Goal: Transaction & Acquisition: Purchase product/service

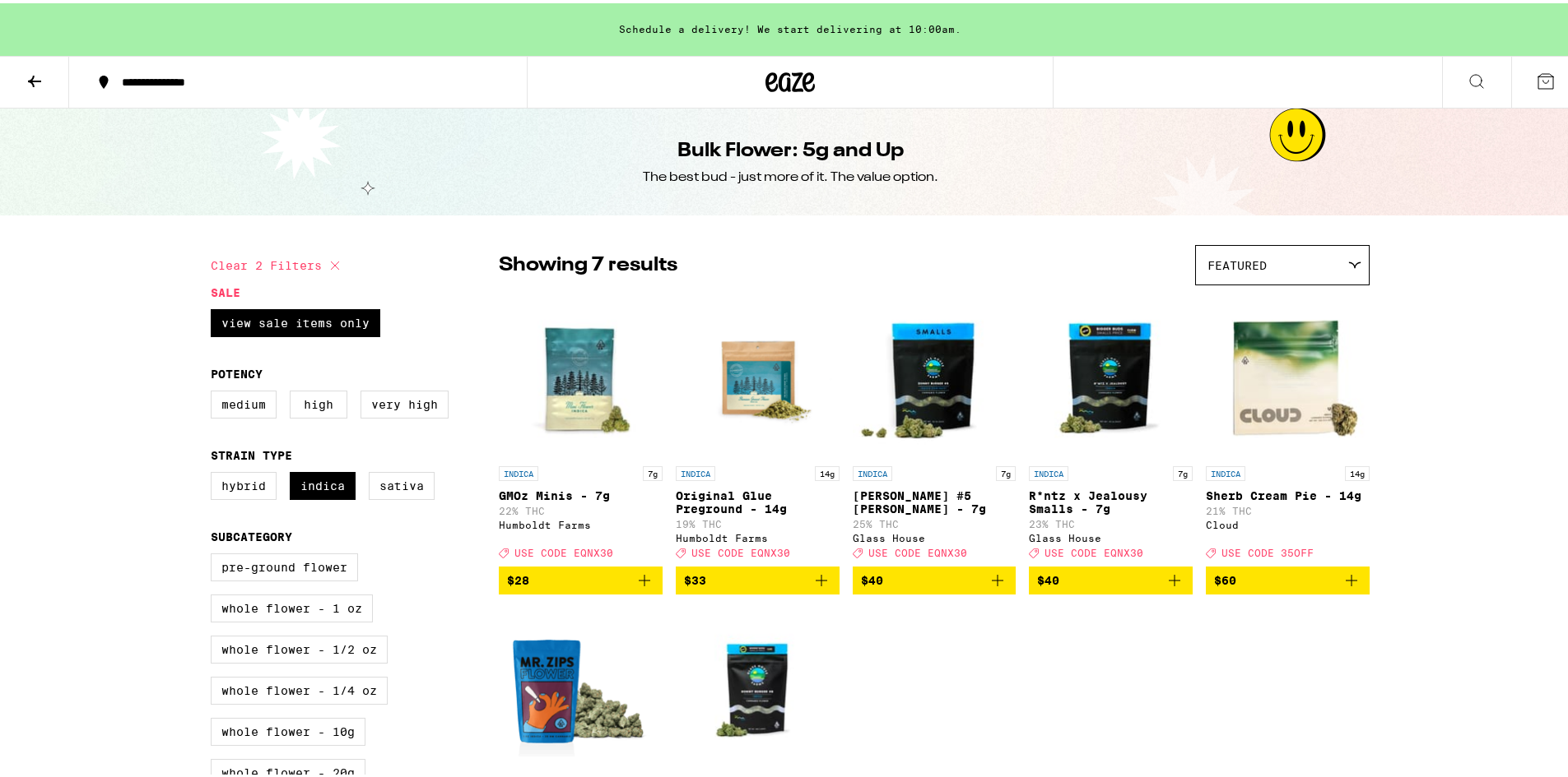
scroll to position [82, 0]
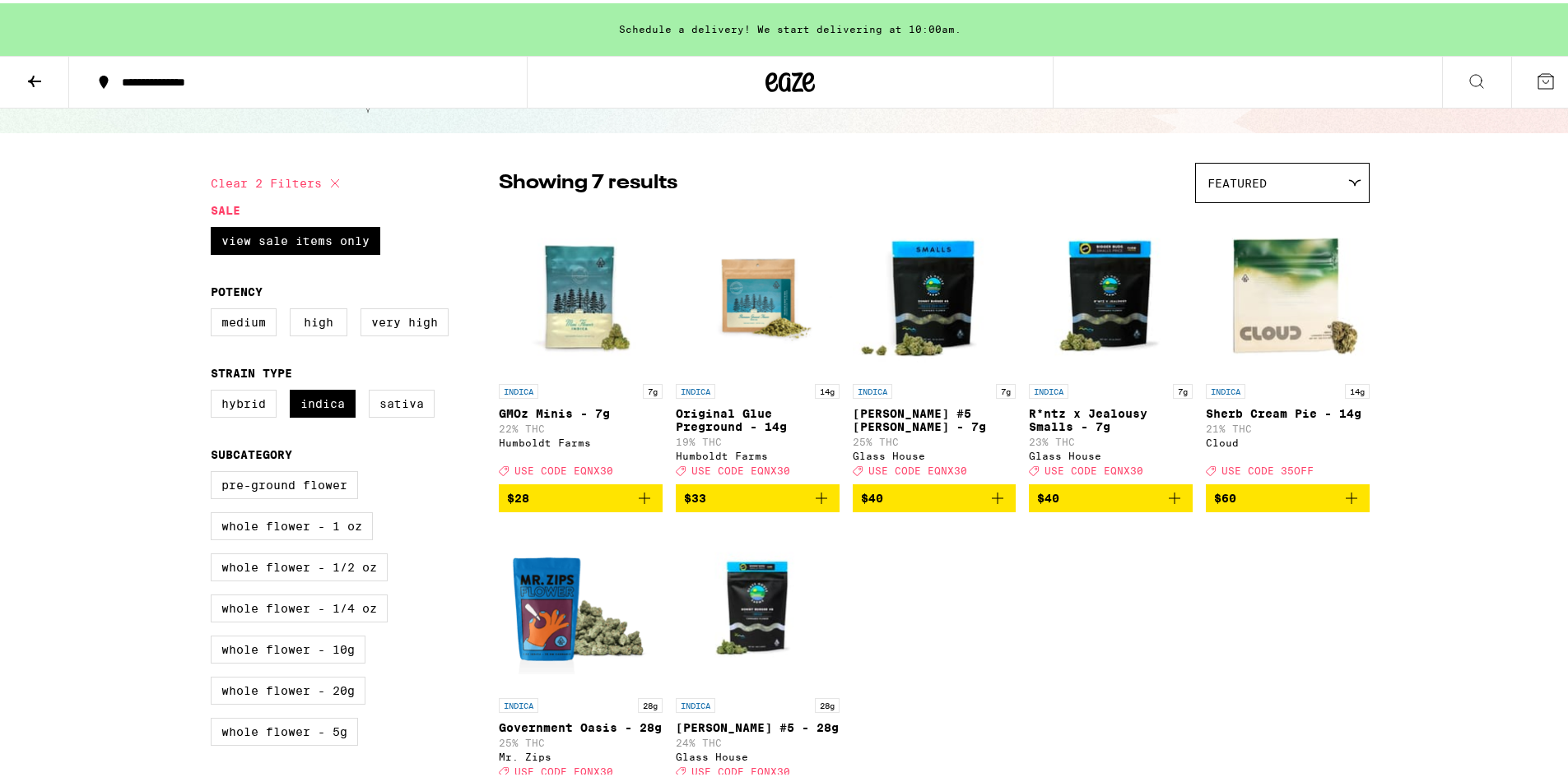
click at [32, 77] on icon at bounding box center [35, 78] width 13 height 11
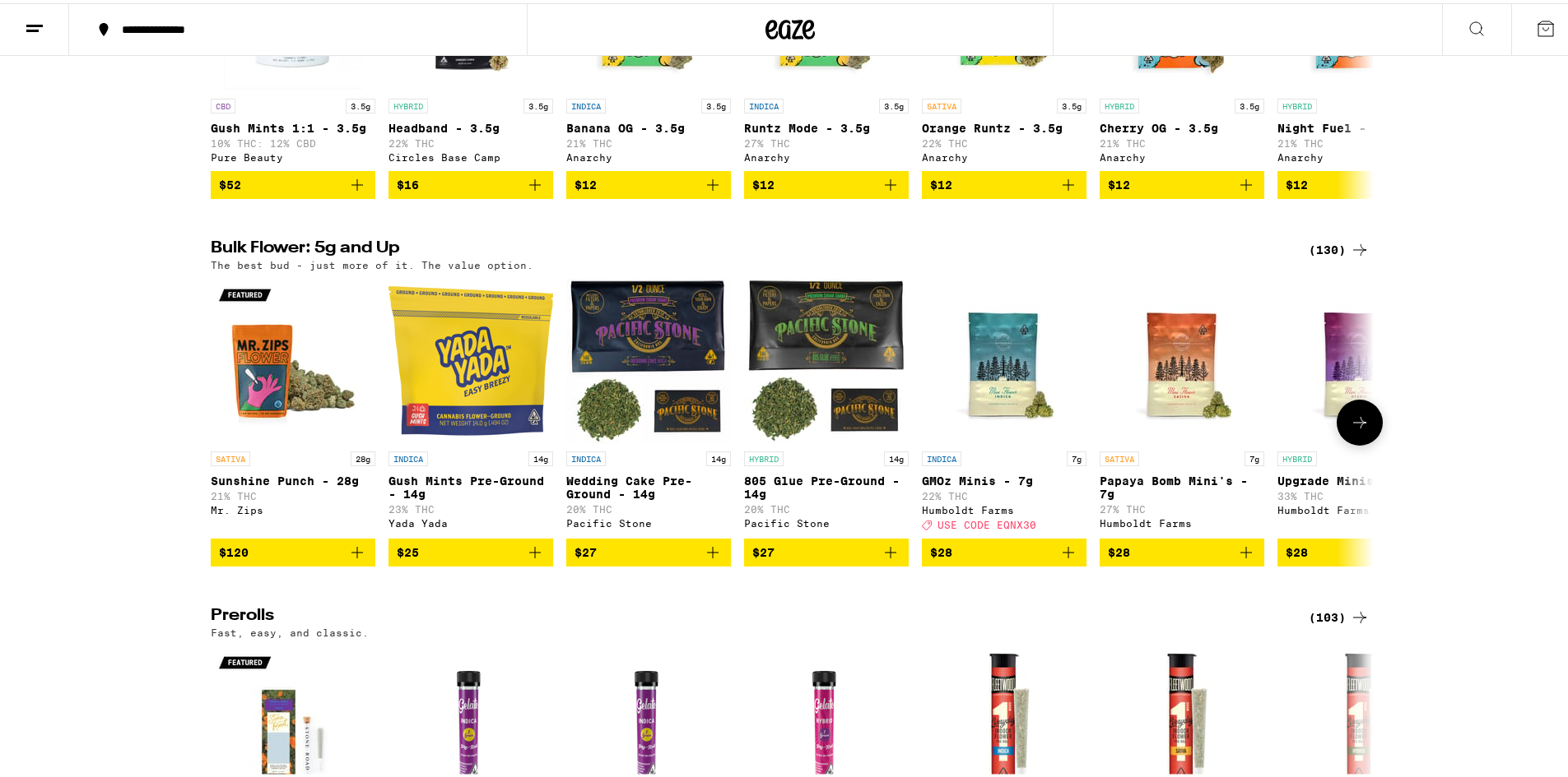
scroll to position [98, 0]
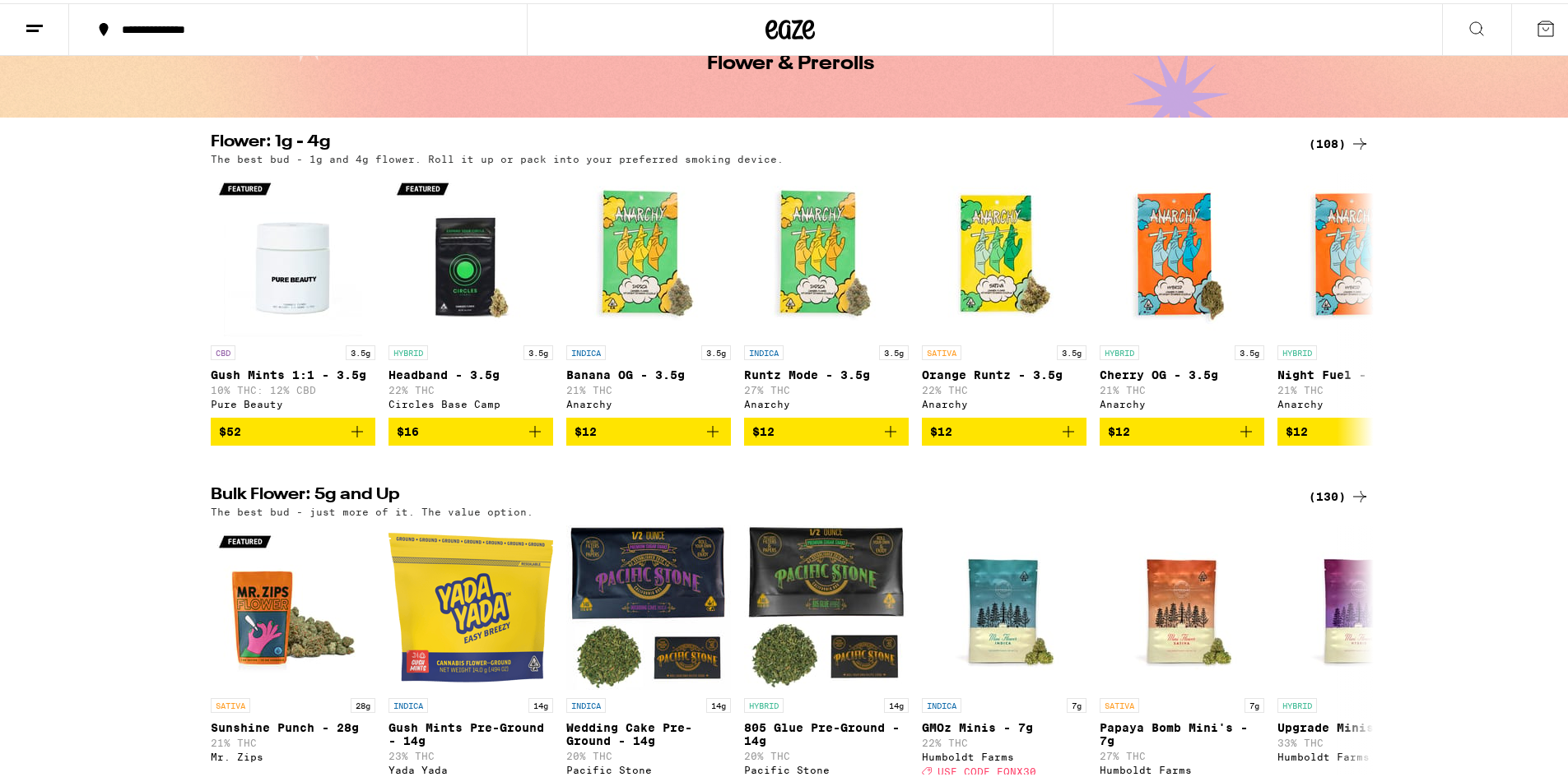
click at [1328, 143] on div "(108)" at bounding box center [1339, 141] width 61 height 20
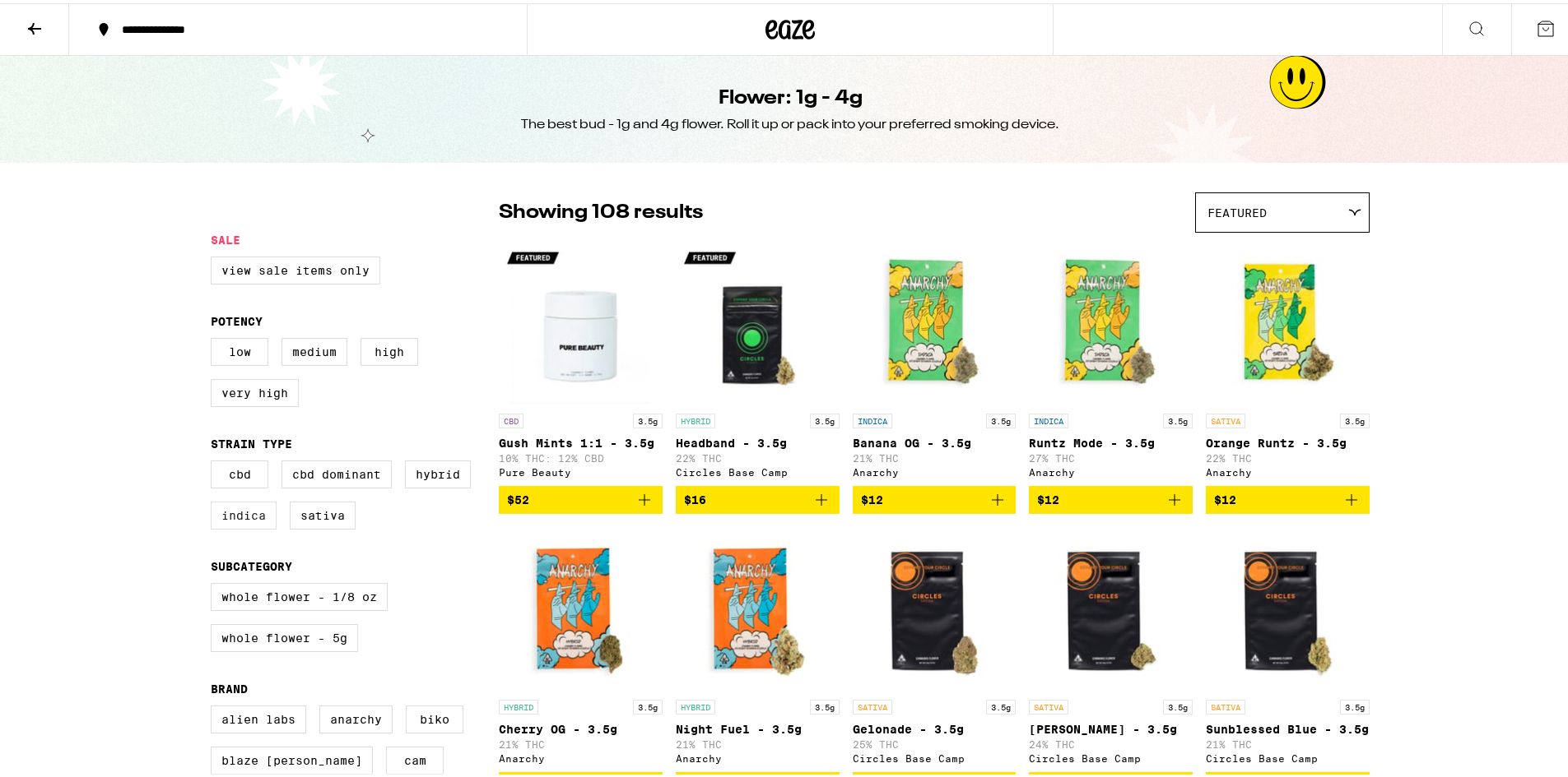
click at [243, 526] on label "Indica" at bounding box center [243, 513] width 66 height 28
click at [215, 460] on input "Indica" at bounding box center [214, 460] width 1 height 1
checkbox input "true"
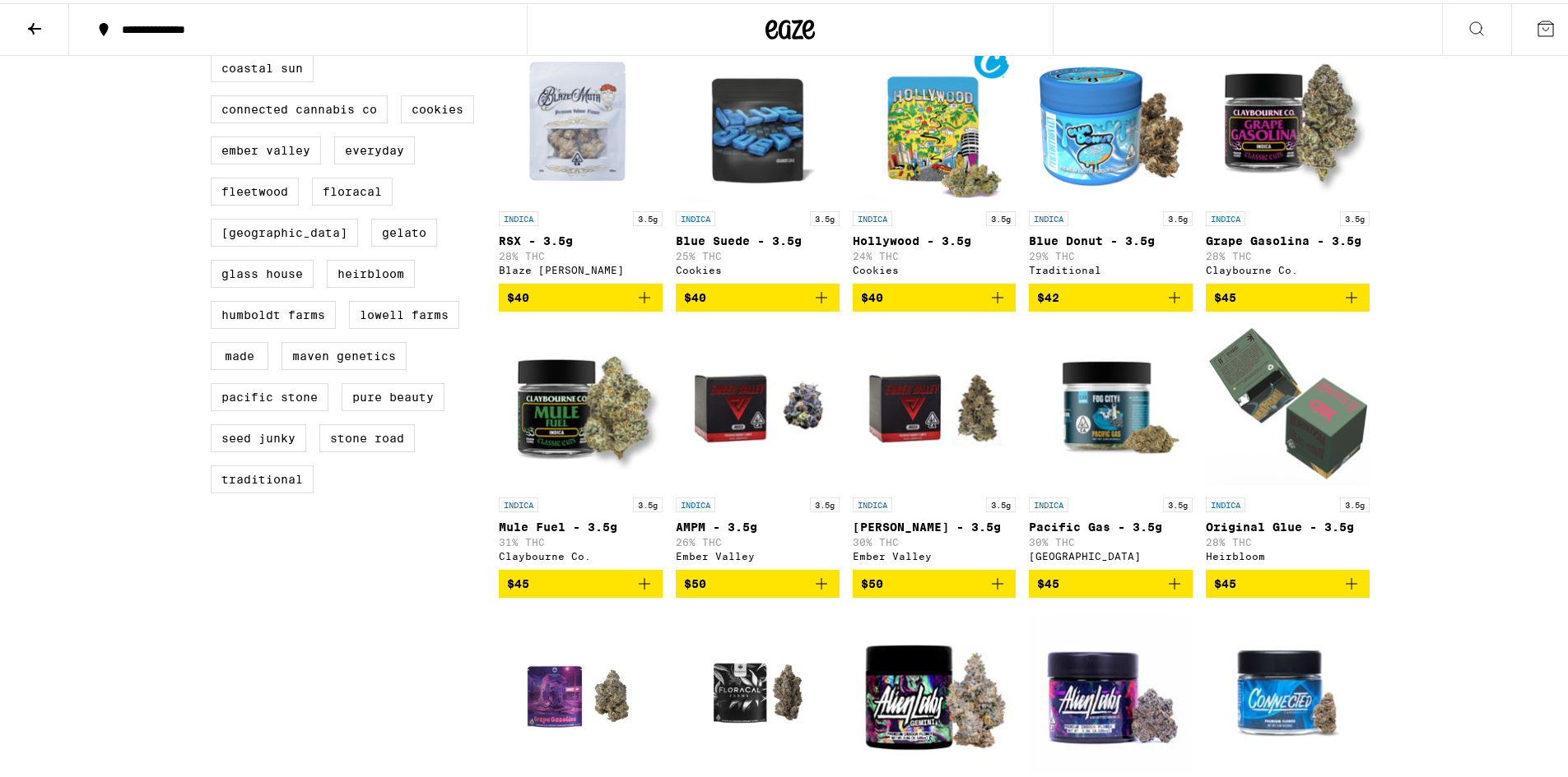
scroll to position [822, 0]
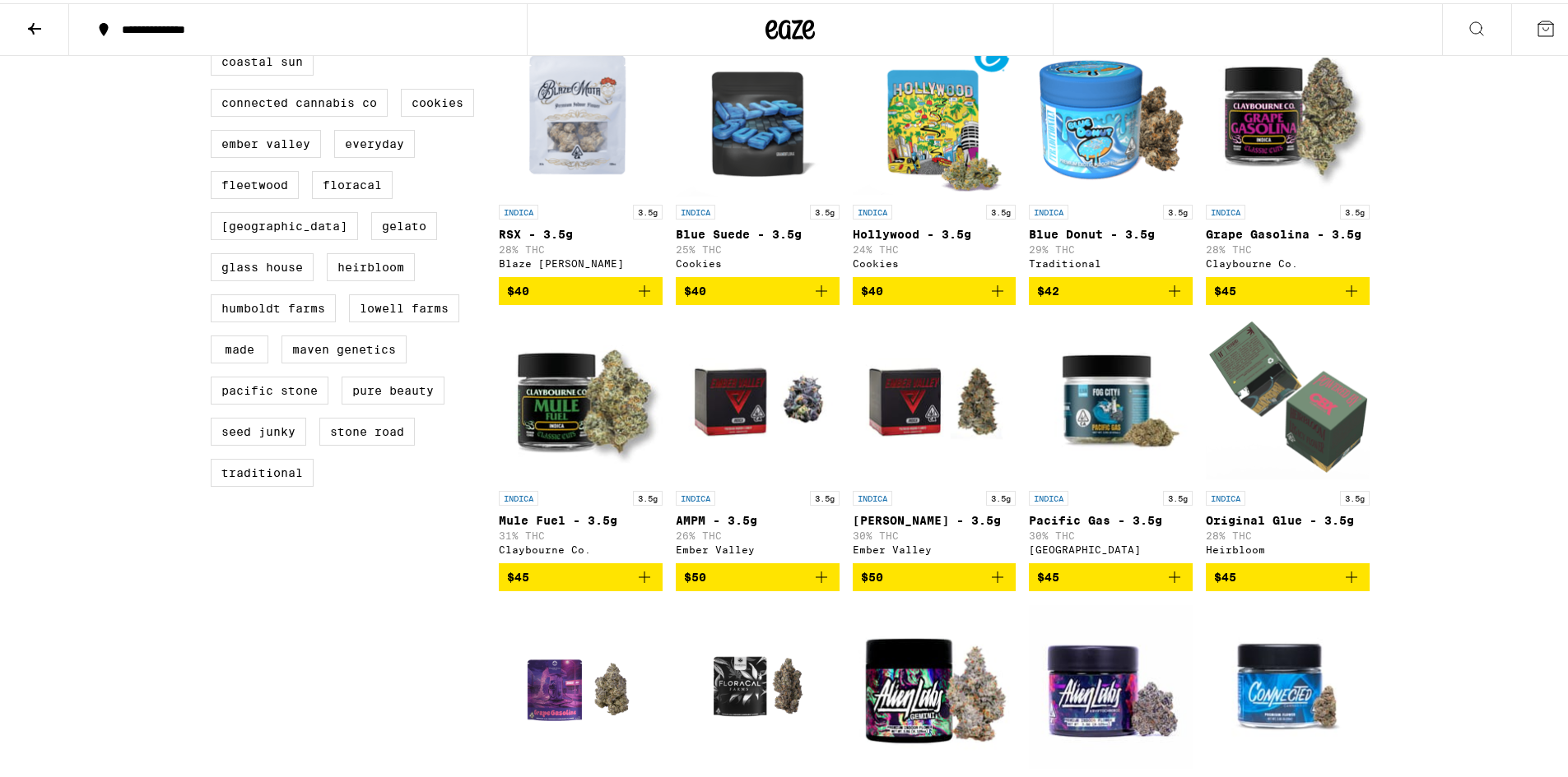
click at [641, 584] on icon "Add to bag" at bounding box center [644, 573] width 20 height 20
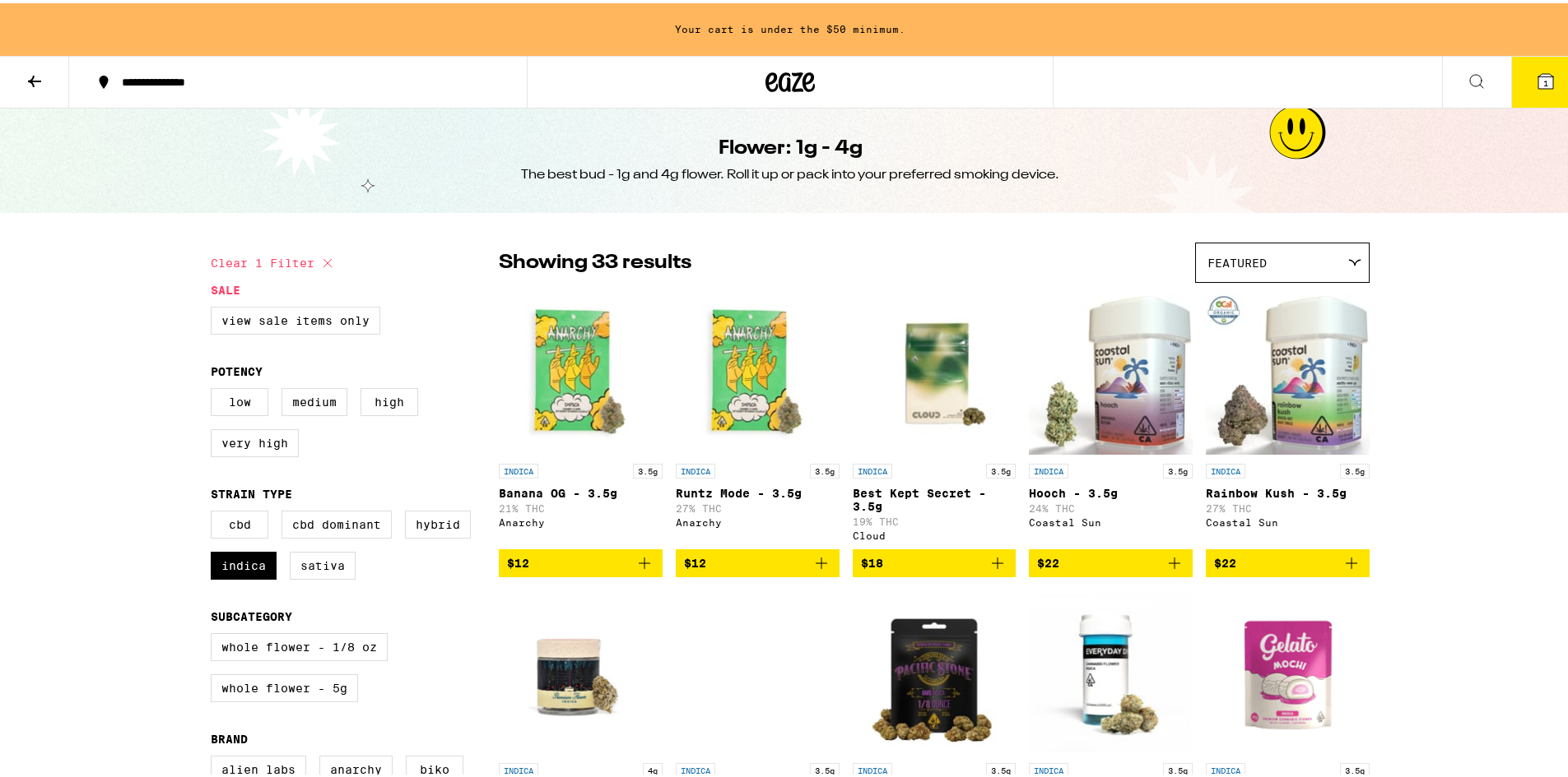
scroll to position [0, 0]
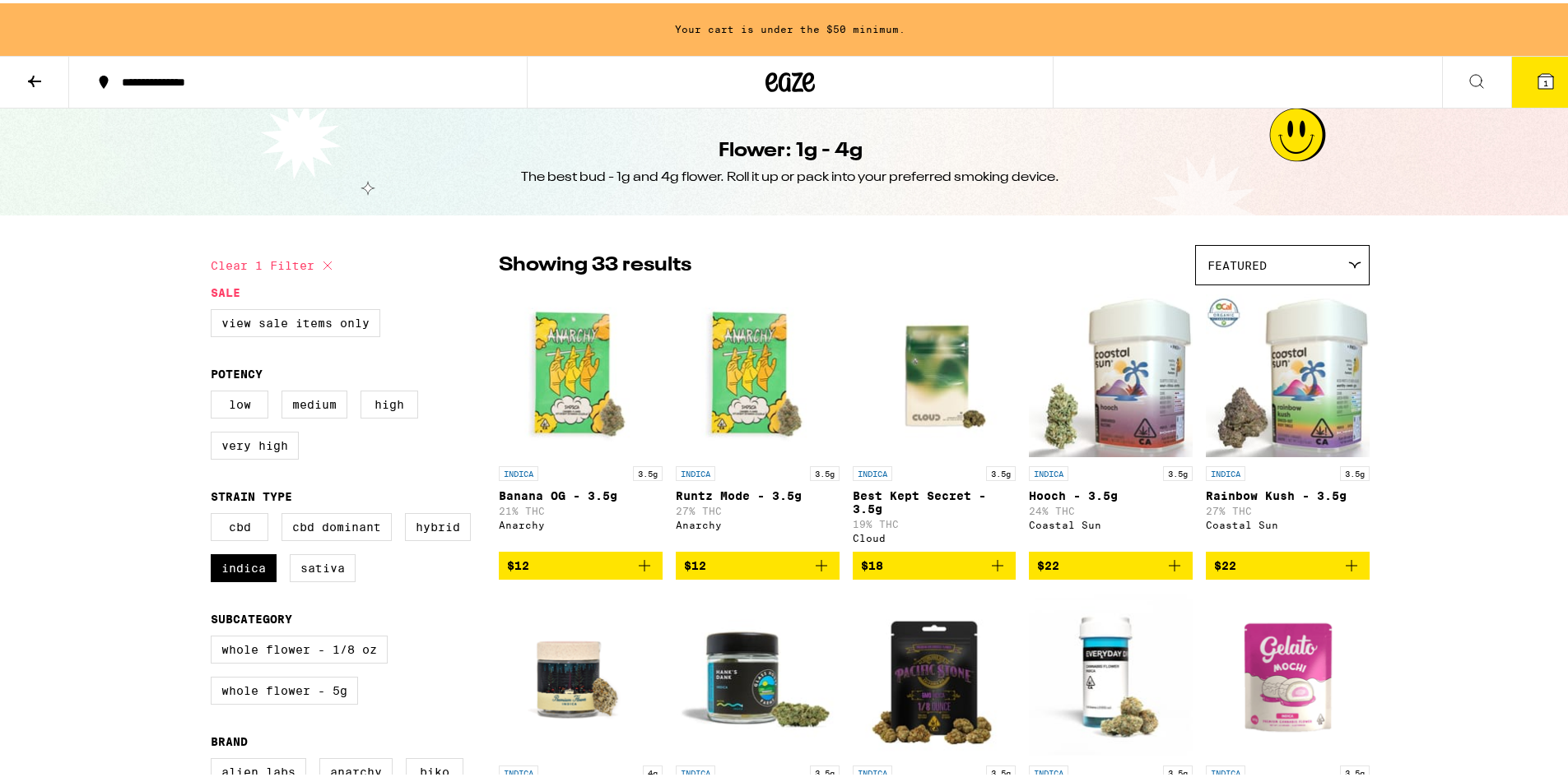
click at [39, 81] on icon at bounding box center [34, 77] width 20 height 20
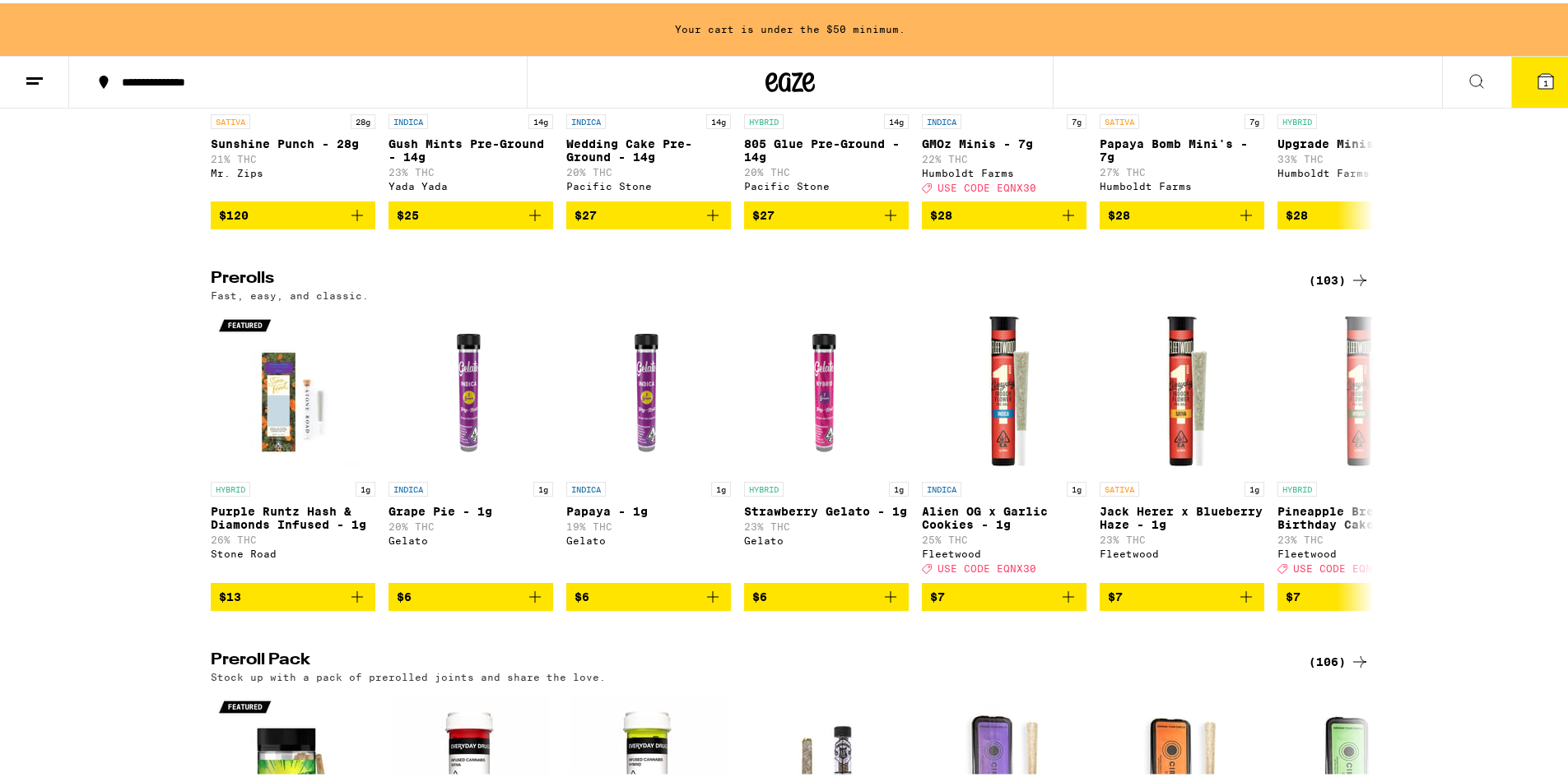
scroll to position [822, 0]
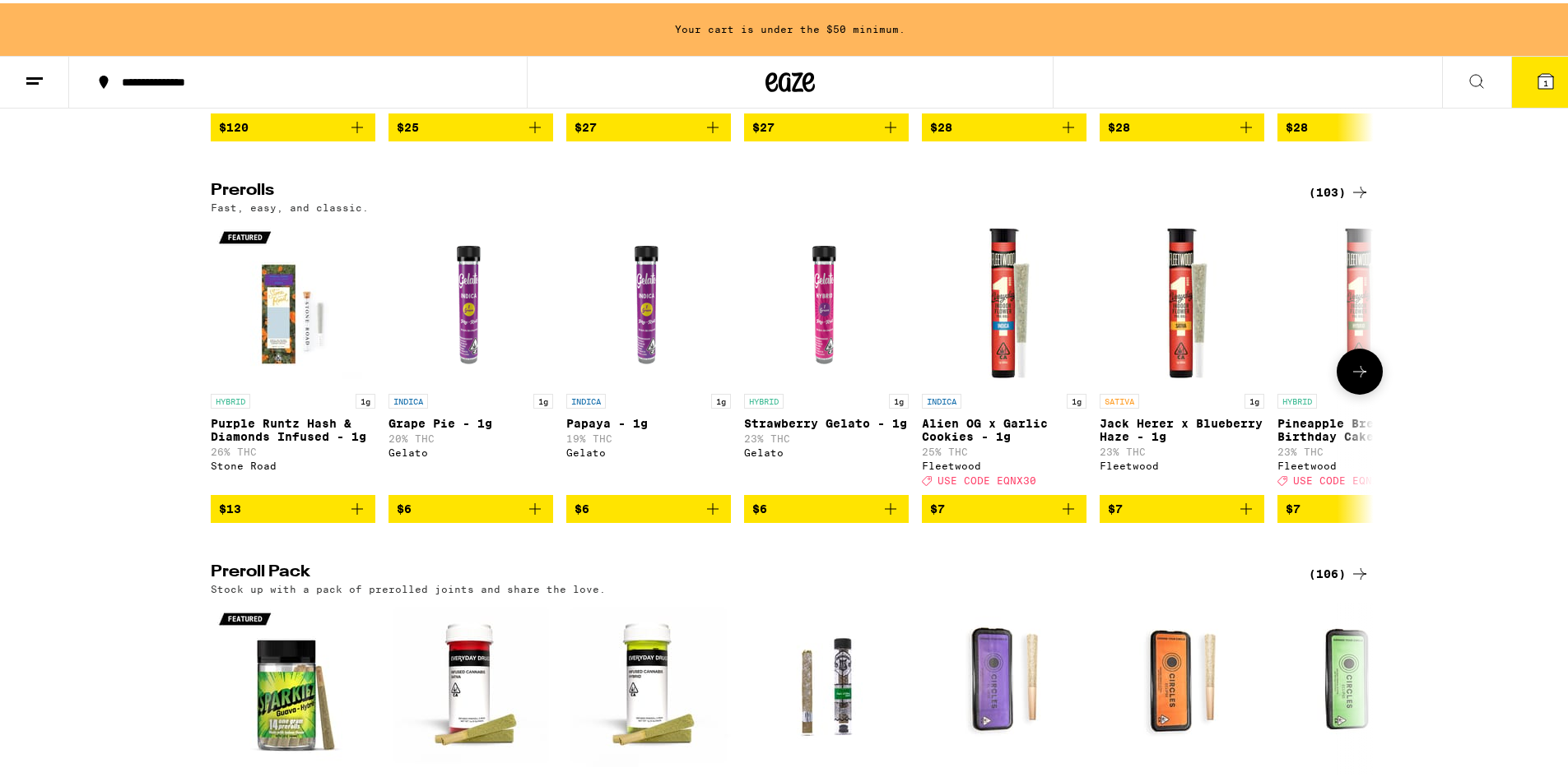
click at [1349, 378] on icon at bounding box center [1359, 368] width 20 height 20
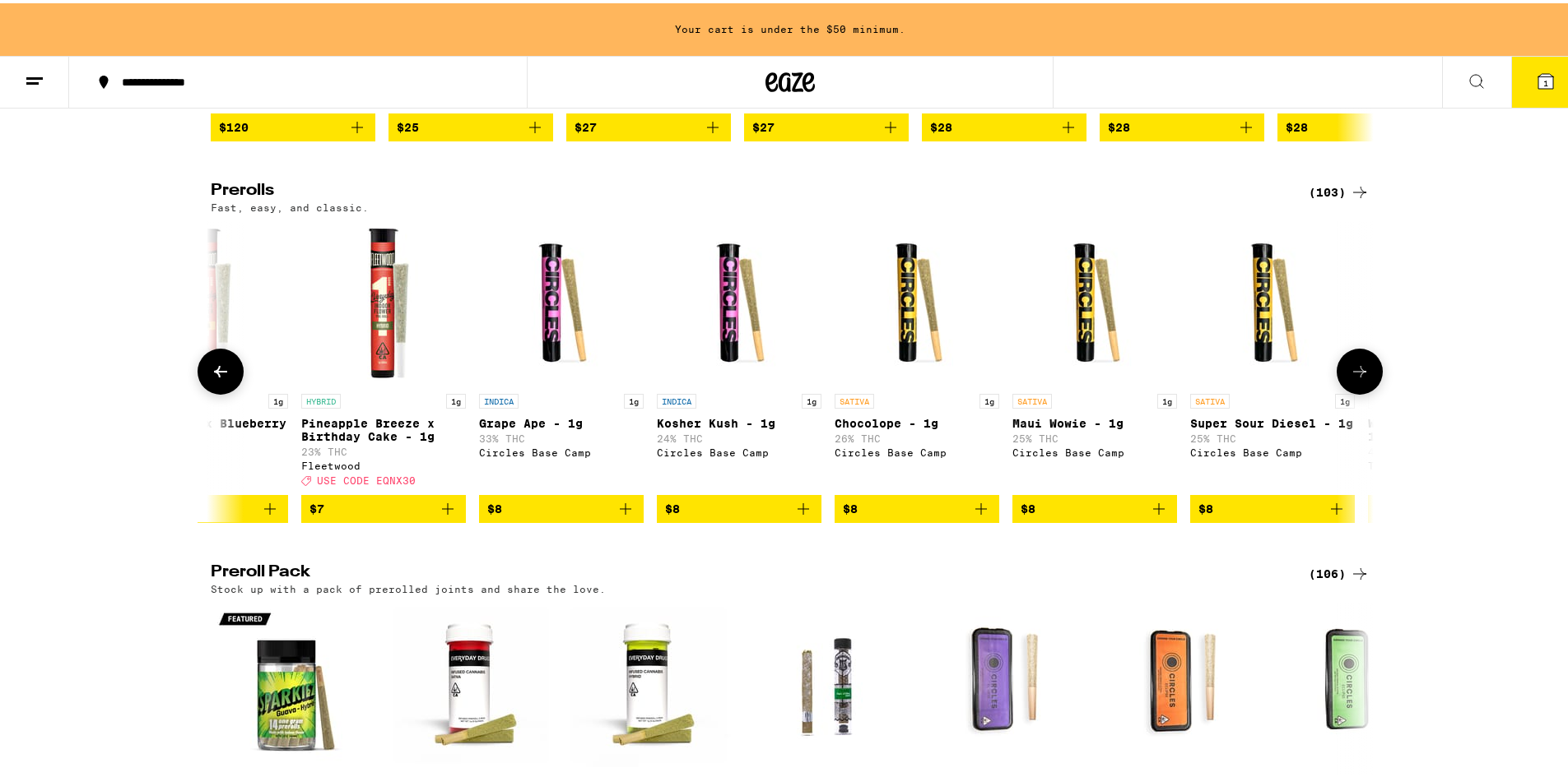
scroll to position [0, 979]
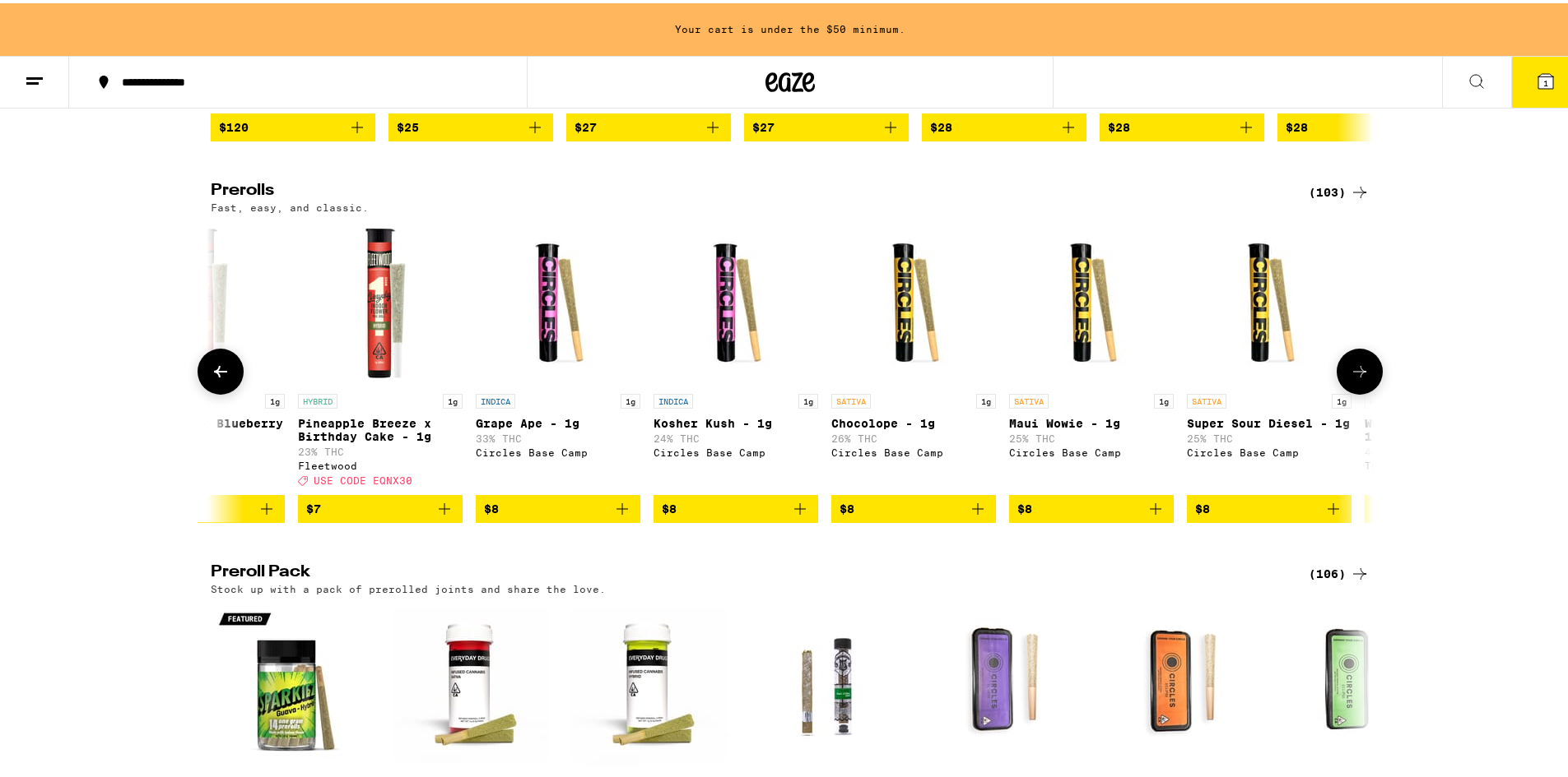
click at [1354, 374] on icon at bounding box center [1359, 369] width 13 height 11
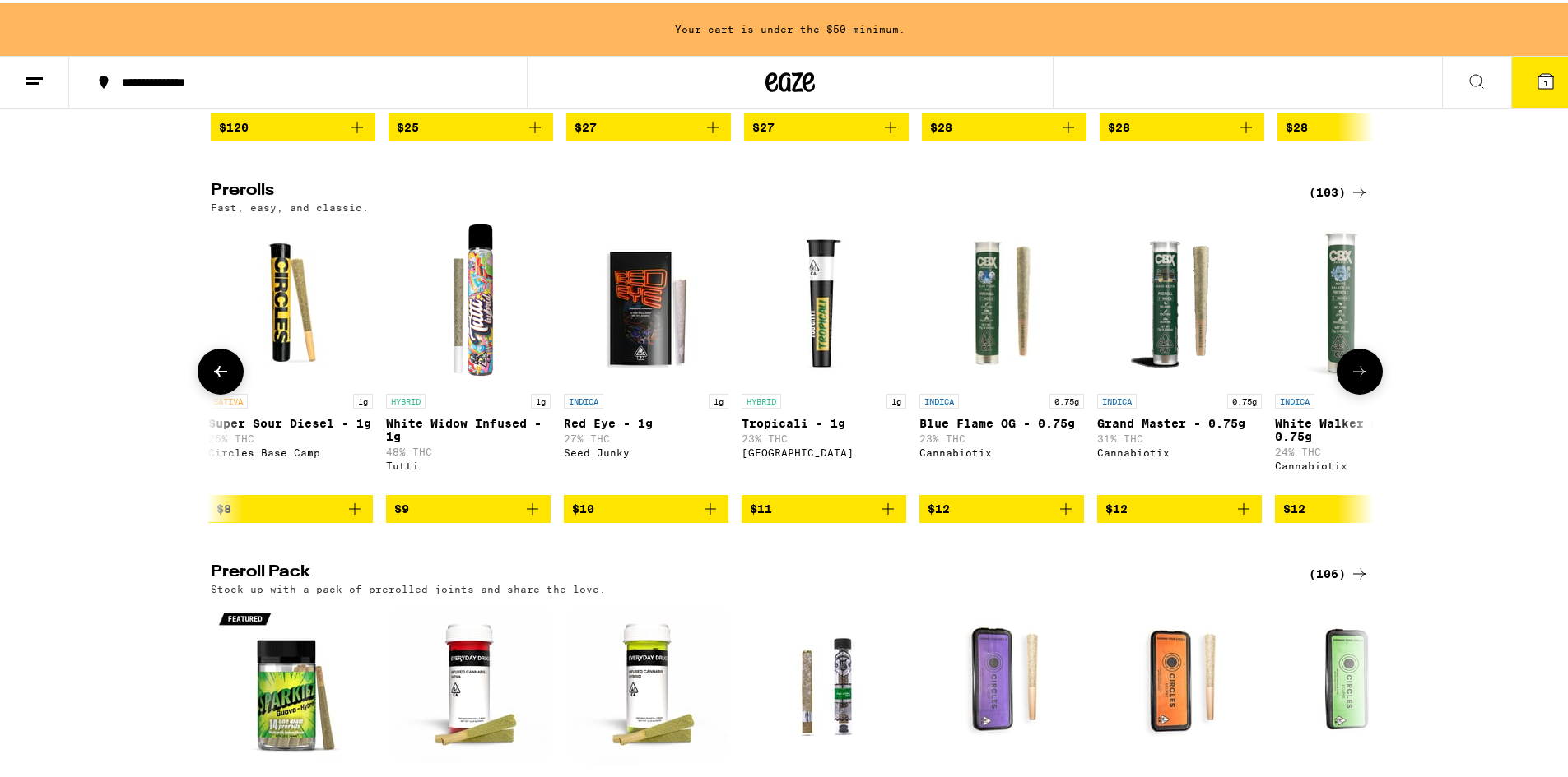
scroll to position [0, 1959]
click at [210, 378] on icon at bounding box center [220, 368] width 20 height 20
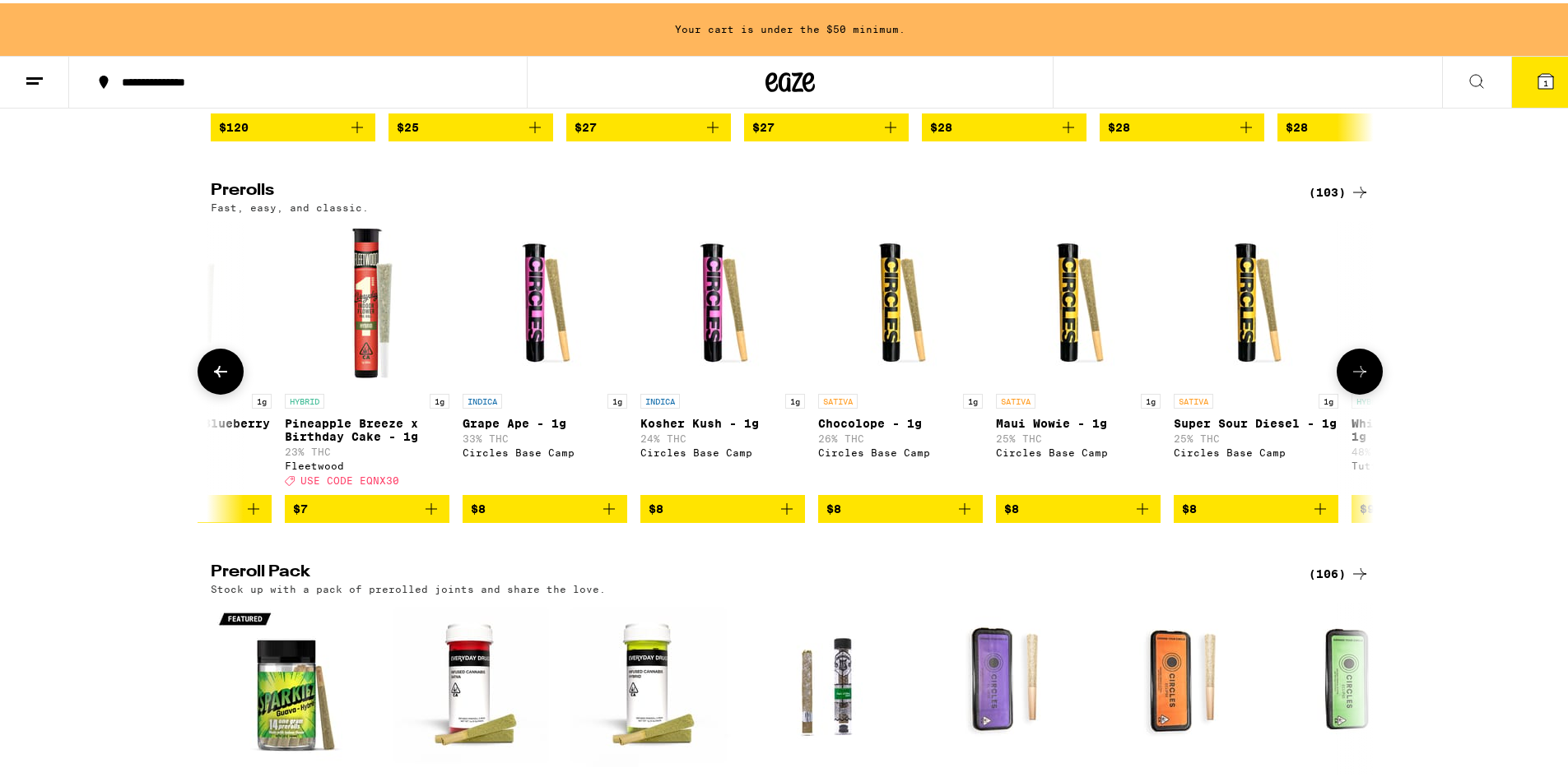
scroll to position [0, 979]
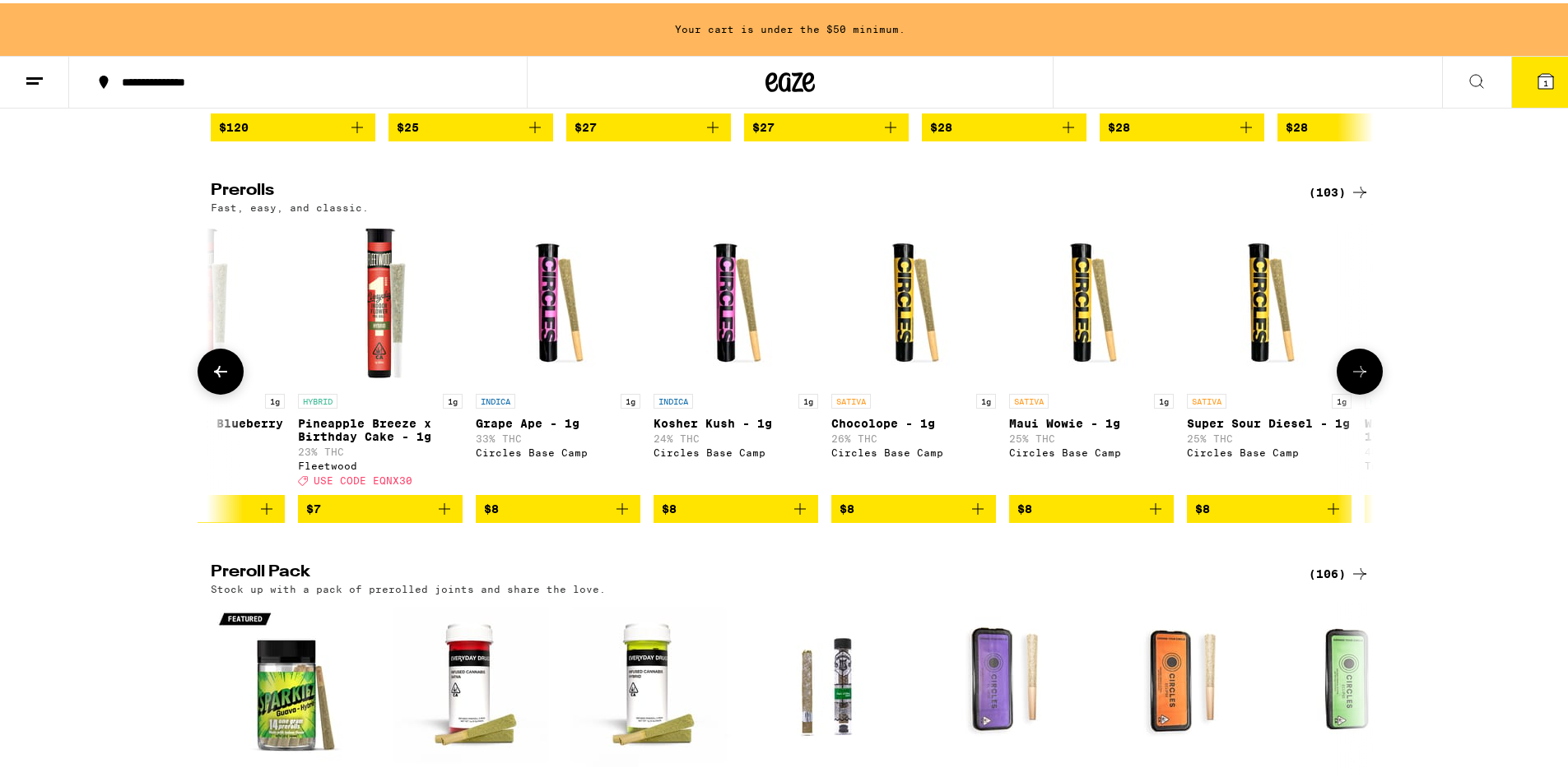
click at [210, 378] on icon at bounding box center [220, 368] width 20 height 20
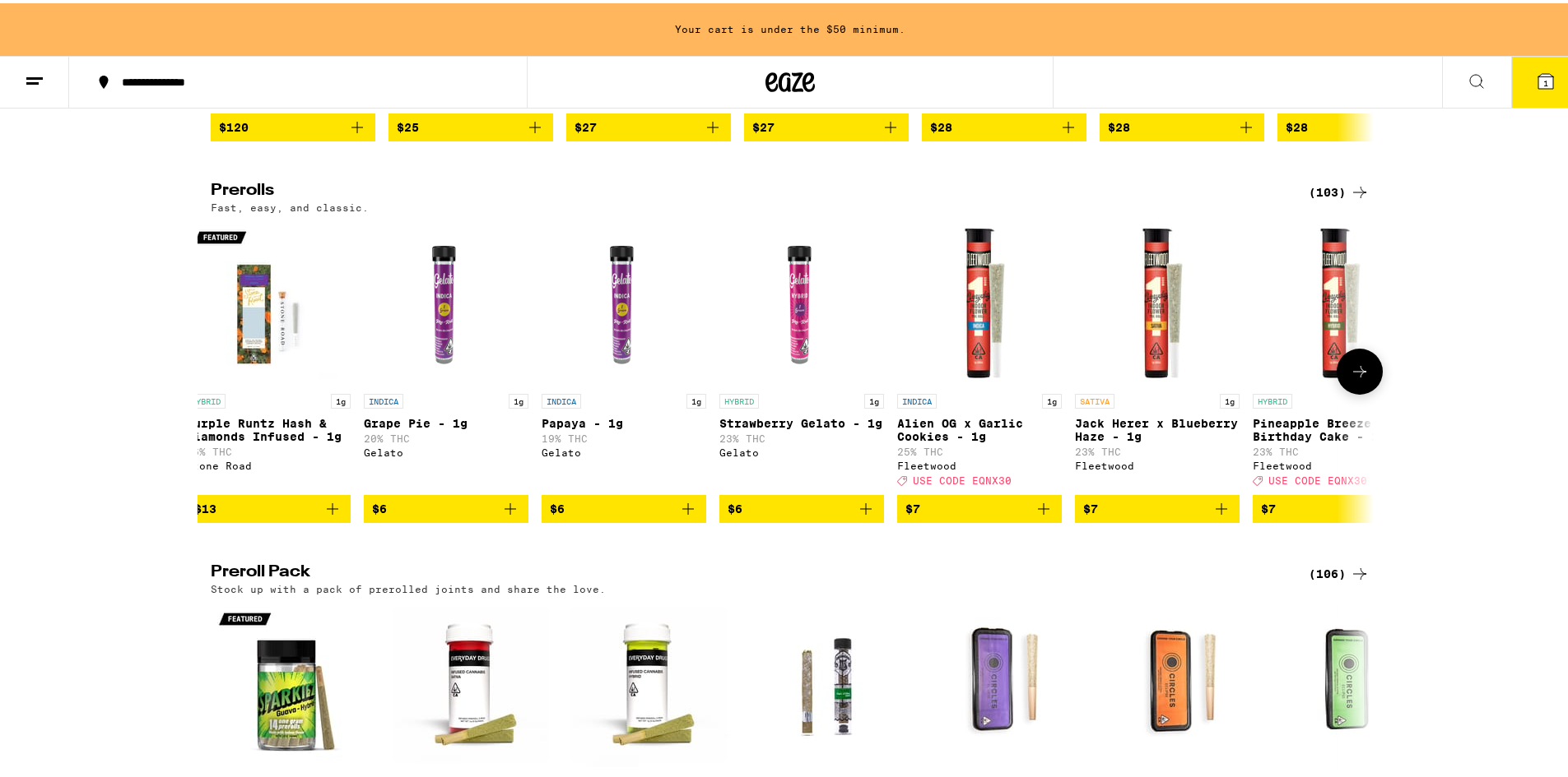
scroll to position [0, 0]
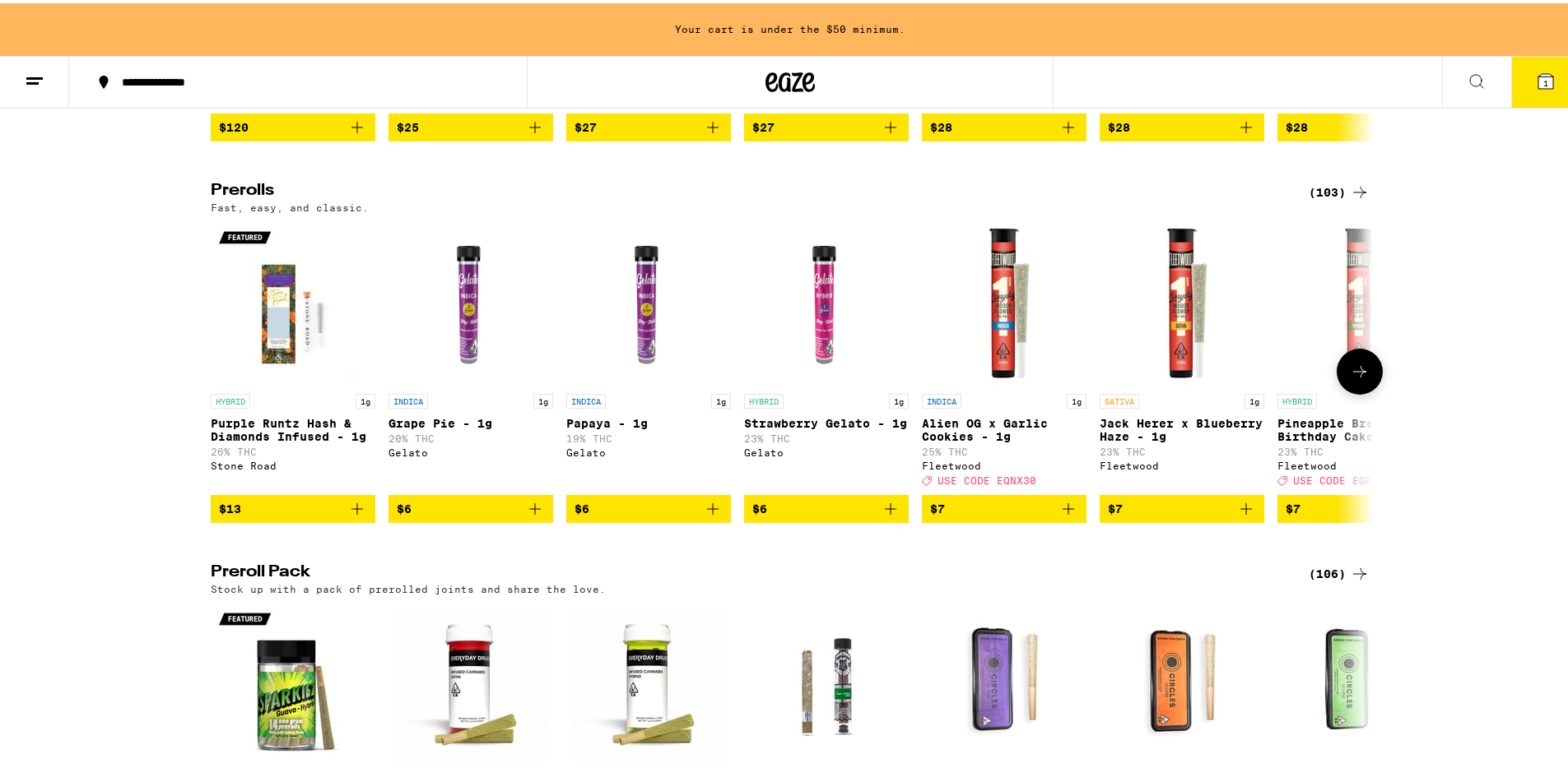
click at [529, 512] on icon "Add to bag" at bounding box center [535, 505] width 11 height 11
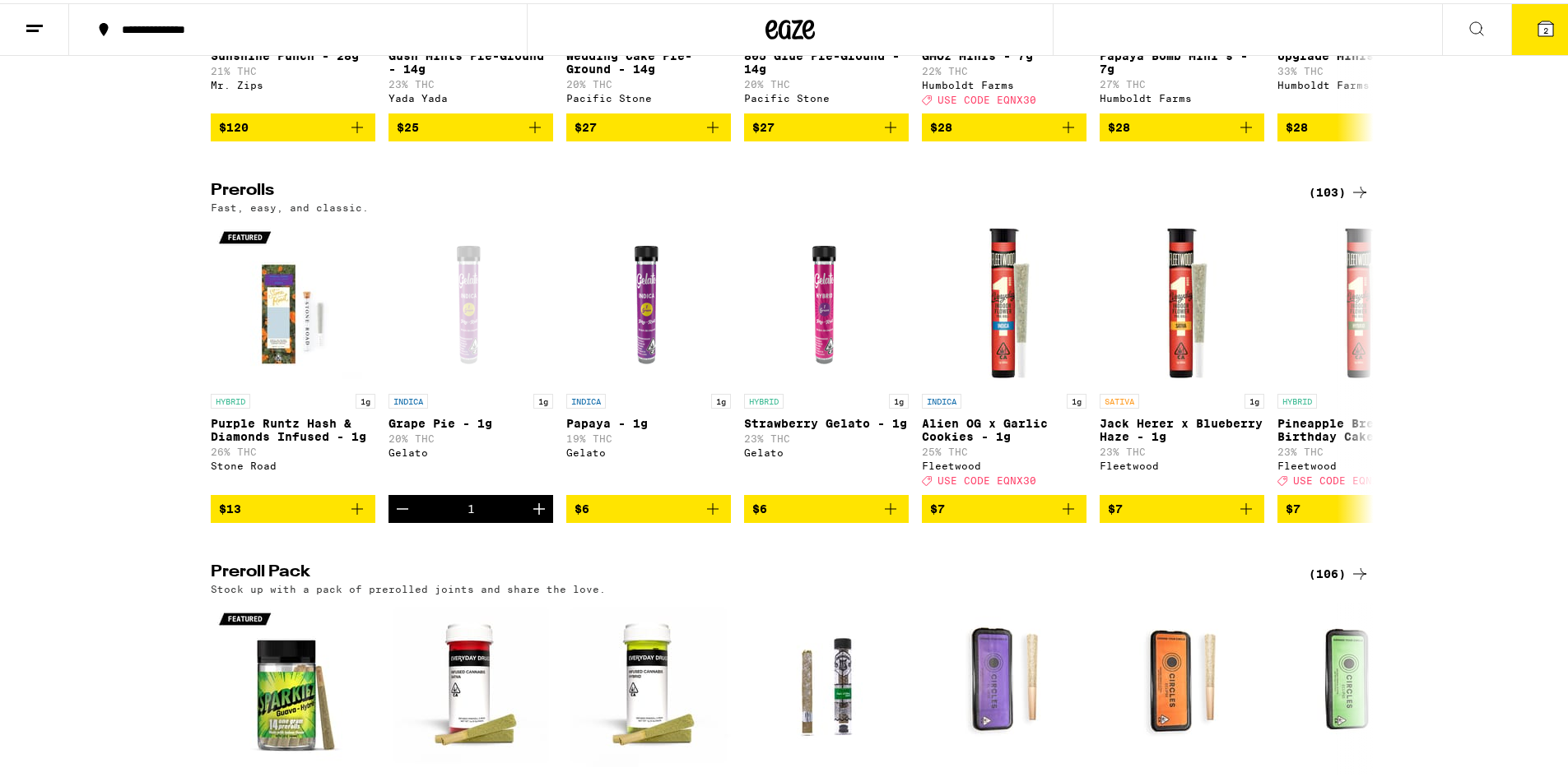
click at [1540, 29] on icon at bounding box center [1545, 25] width 15 height 15
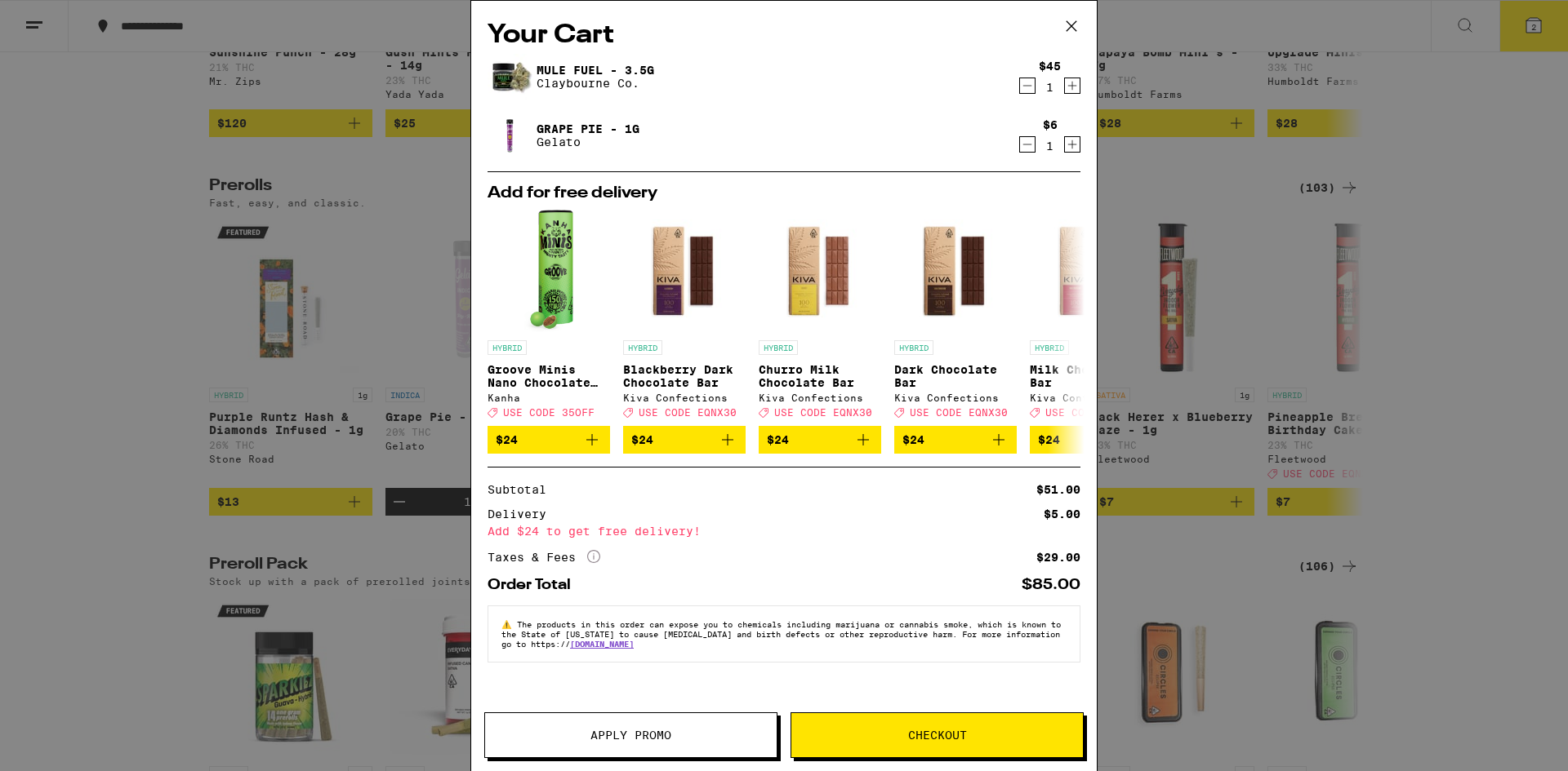
click at [1074, 86] on icon "Increment" at bounding box center [1072, 85] width 15 height 20
click at [1071, 24] on icon at bounding box center [1071, 26] width 24 height 24
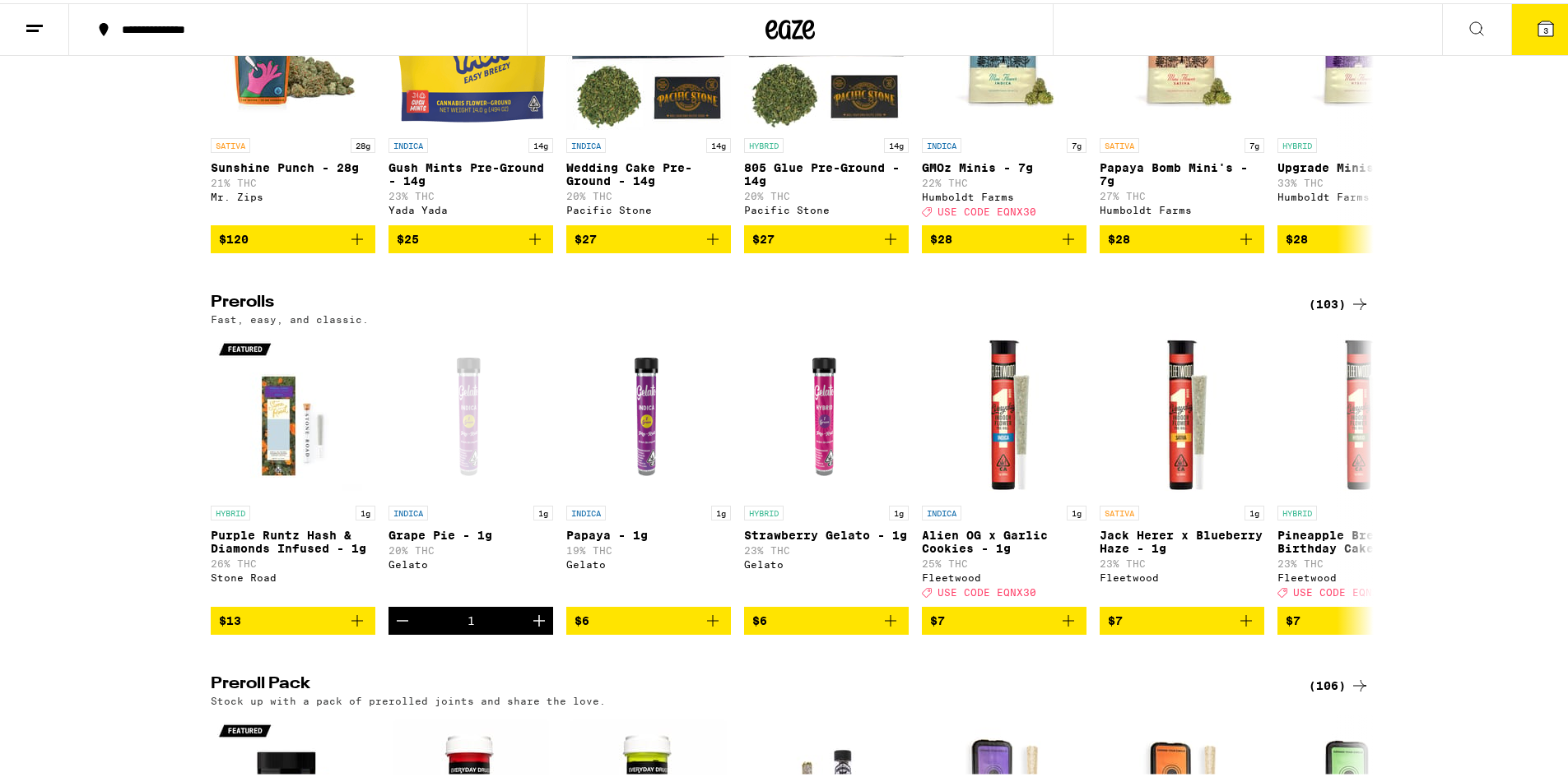
scroll to position [740, 0]
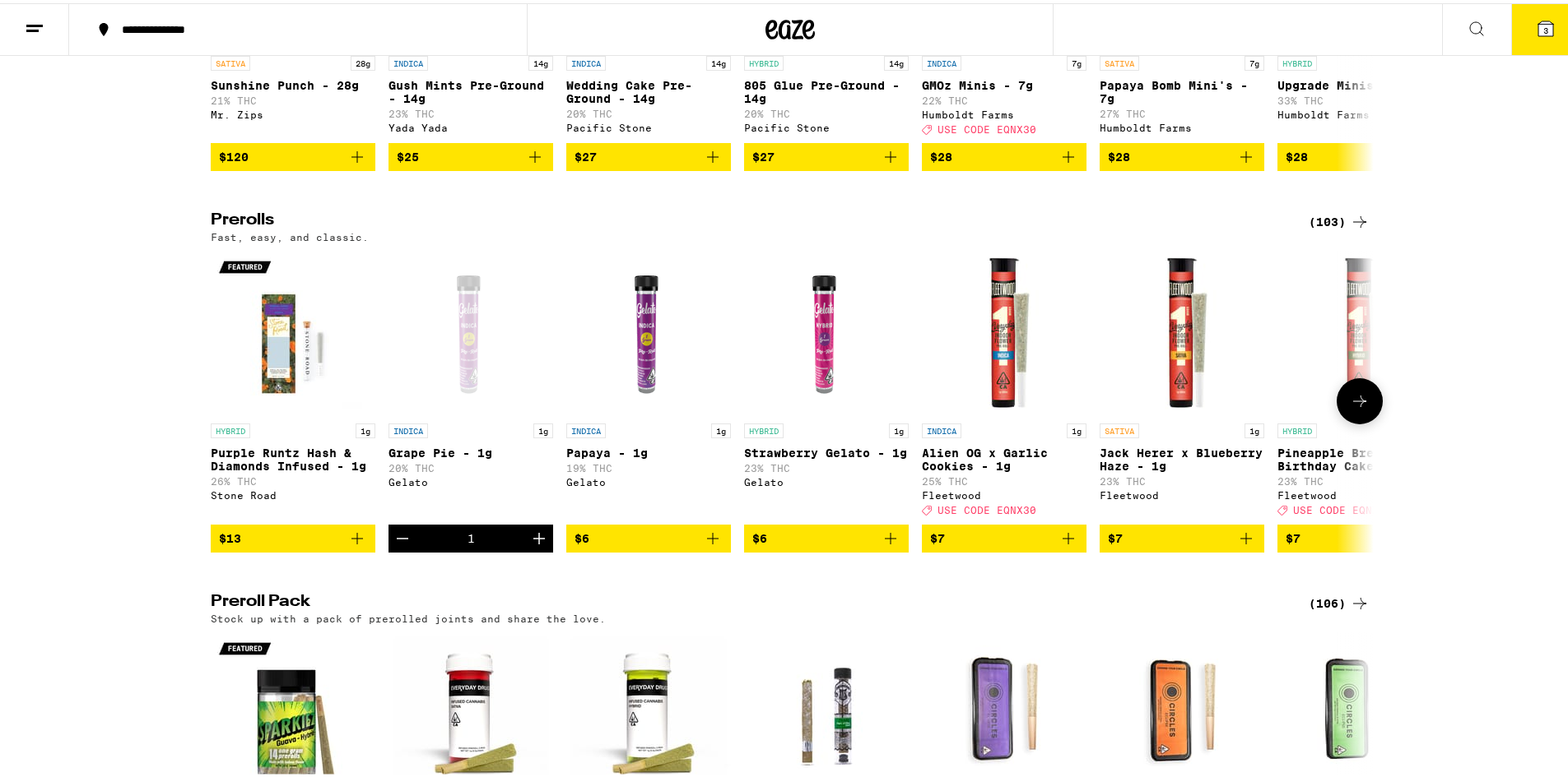
click at [396, 536] on icon "Decrement" at bounding box center [402, 536] width 11 height 0
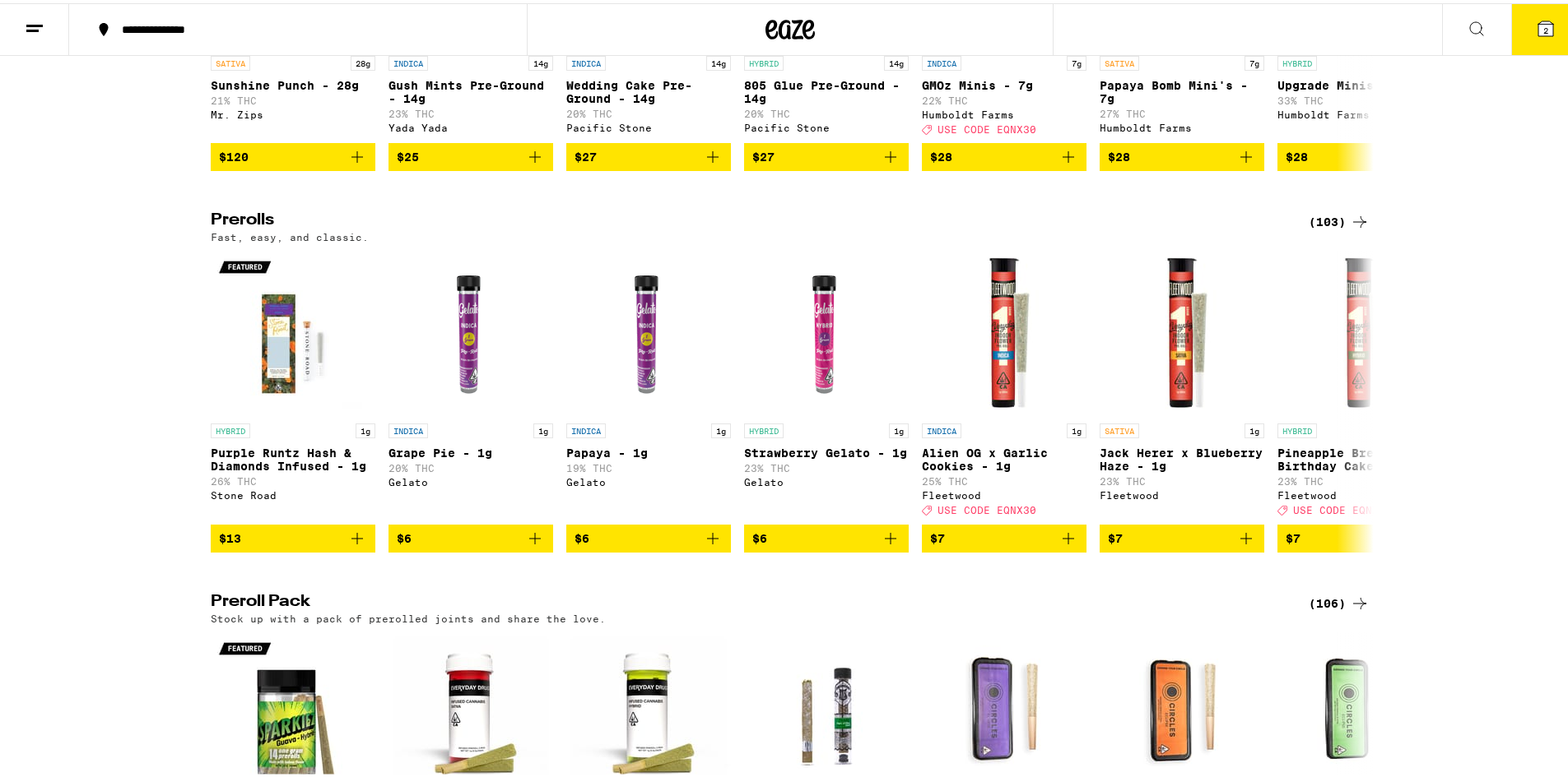
click at [1543, 26] on span "2" at bounding box center [1544, 27] width 5 height 9
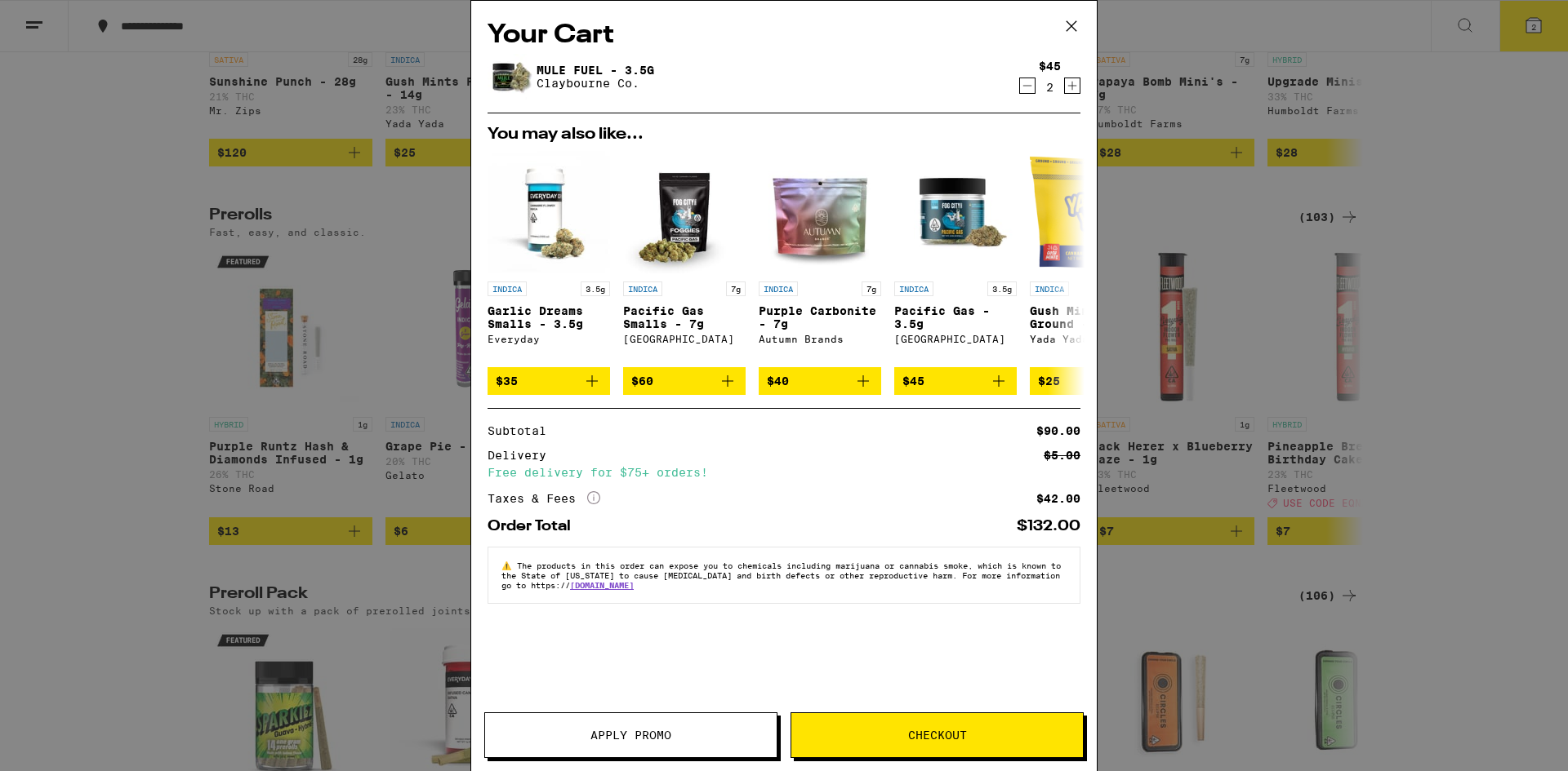
click at [1071, 26] on icon at bounding box center [1071, 26] width 9 height 9
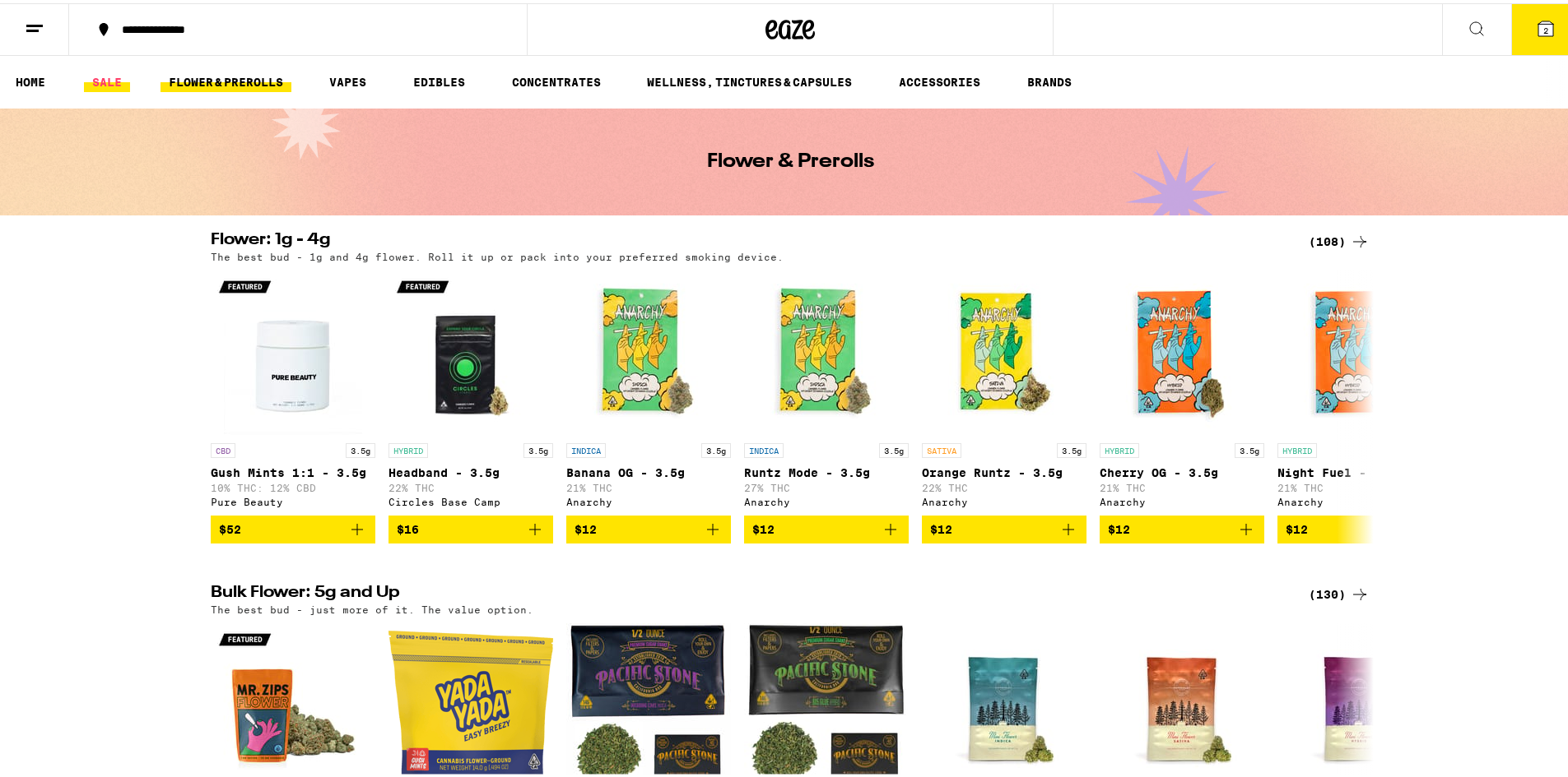
click at [102, 78] on link "SALE" at bounding box center [107, 78] width 46 height 20
click at [119, 74] on link "SALE" at bounding box center [107, 78] width 46 height 20
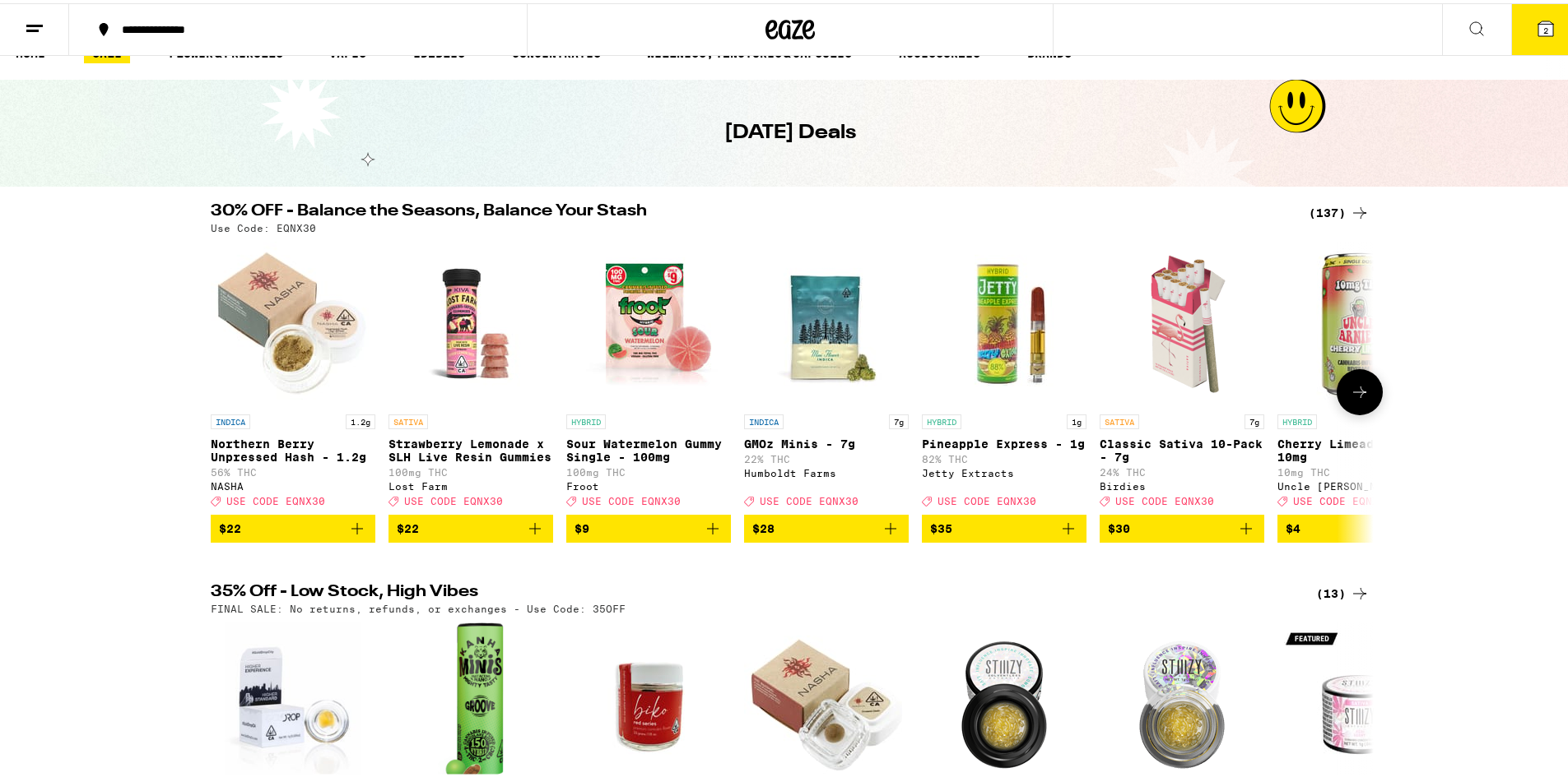
scroll to position [14, 0]
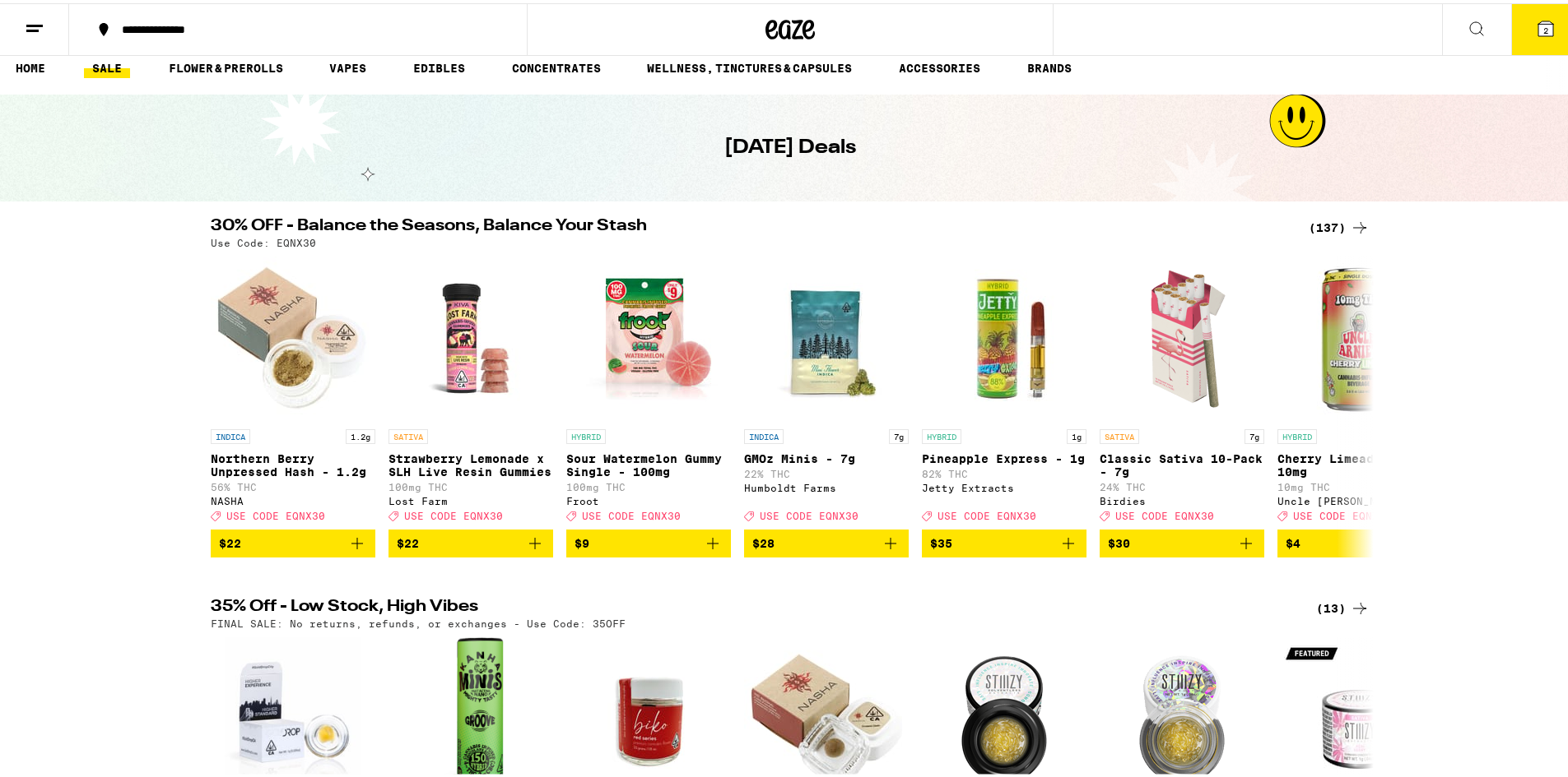
click at [1331, 224] on div "(137)" at bounding box center [1339, 224] width 61 height 20
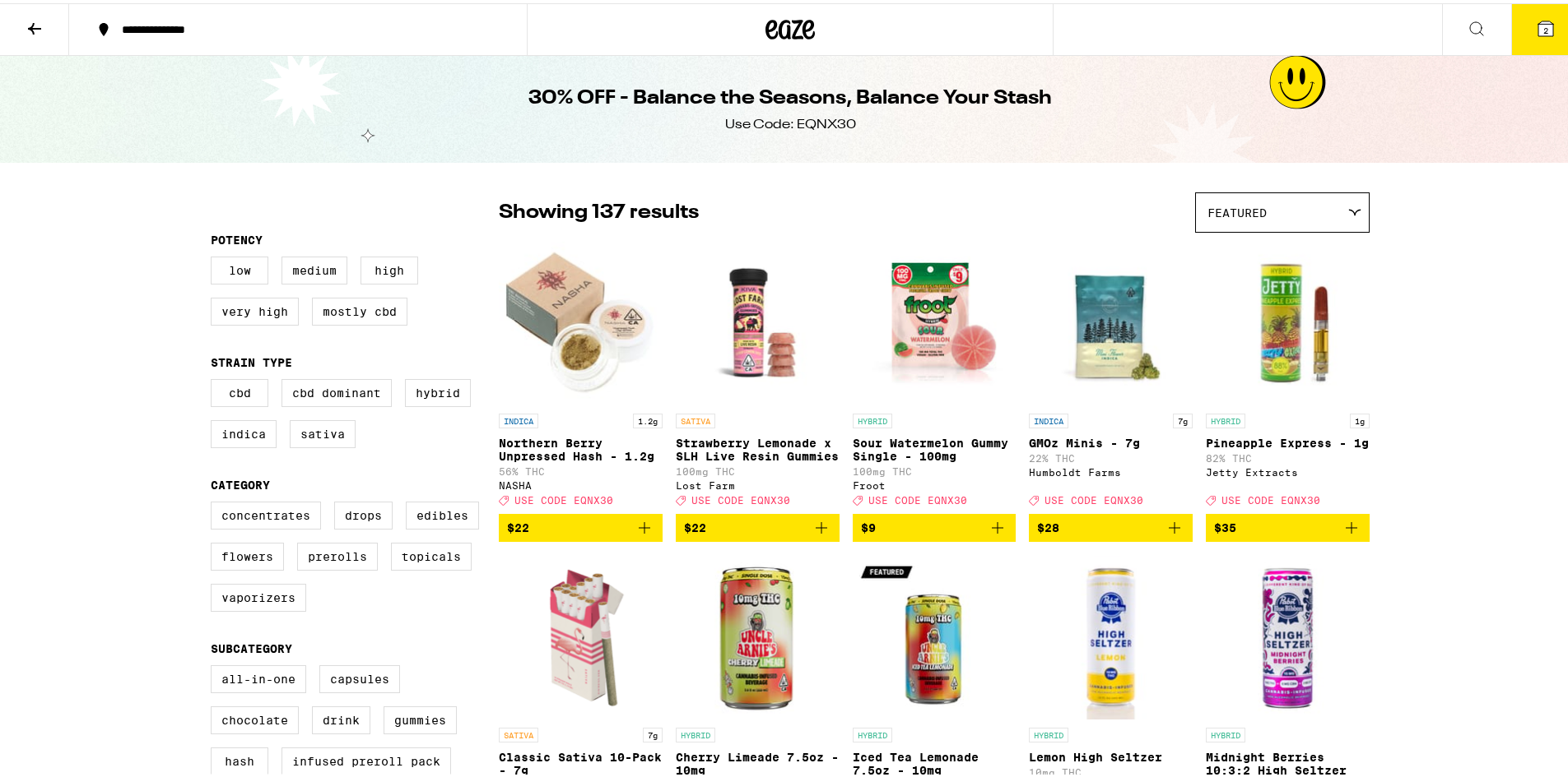
click at [242, 455] on div "CBD CBD Dominant Hybrid Indica Sativa" at bounding box center [354, 417] width 288 height 82
click at [233, 445] on label "Indica" at bounding box center [243, 431] width 66 height 28
click at [215, 379] on input "Indica" at bounding box center [214, 378] width 1 height 1
checkbox input "true"
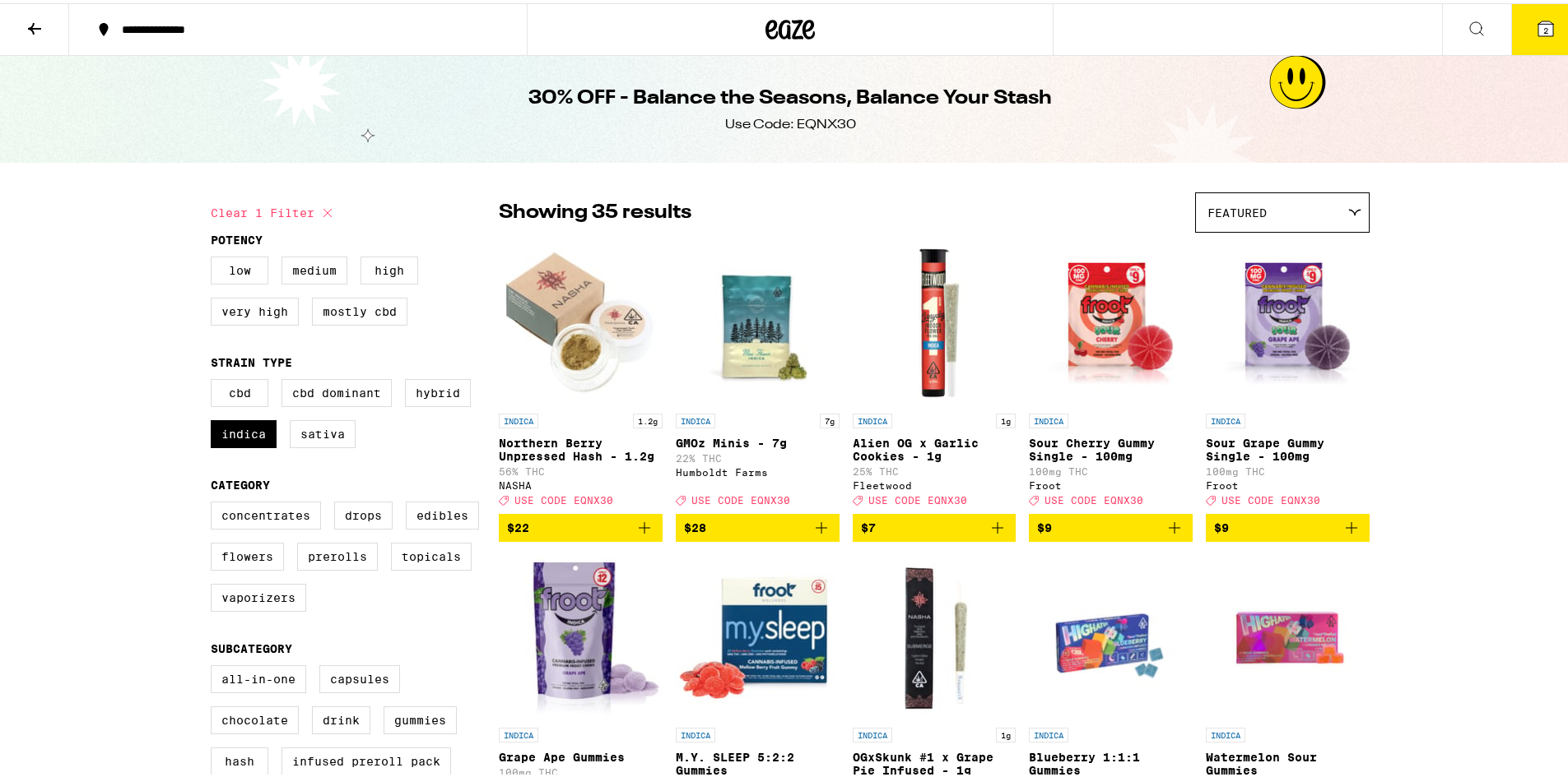
click at [1538, 28] on icon at bounding box center [1545, 25] width 15 height 15
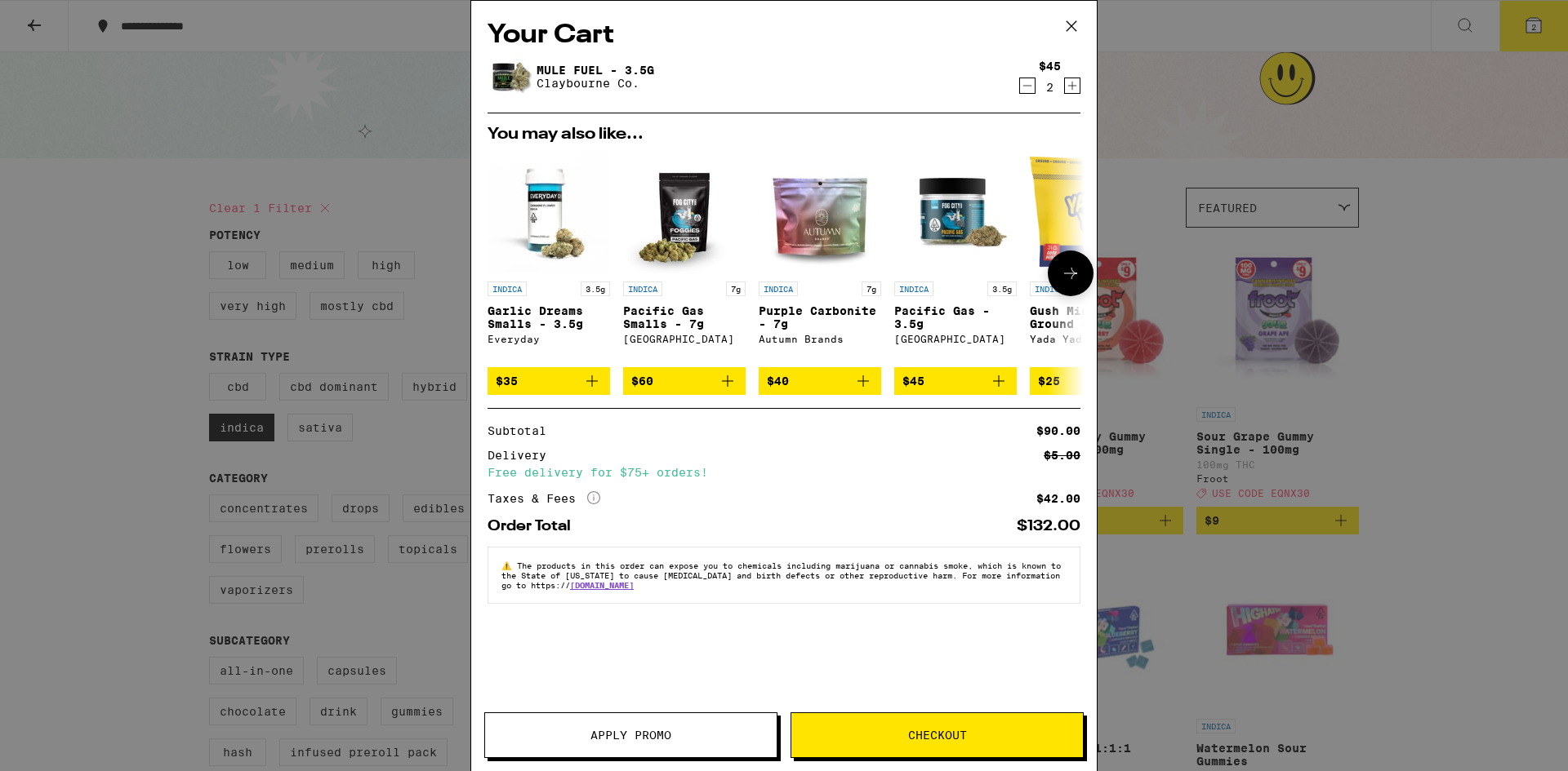
click at [821, 238] on img "Open page for Purple Carbonite - 7g from Autumn Brands" at bounding box center [819, 211] width 123 height 123
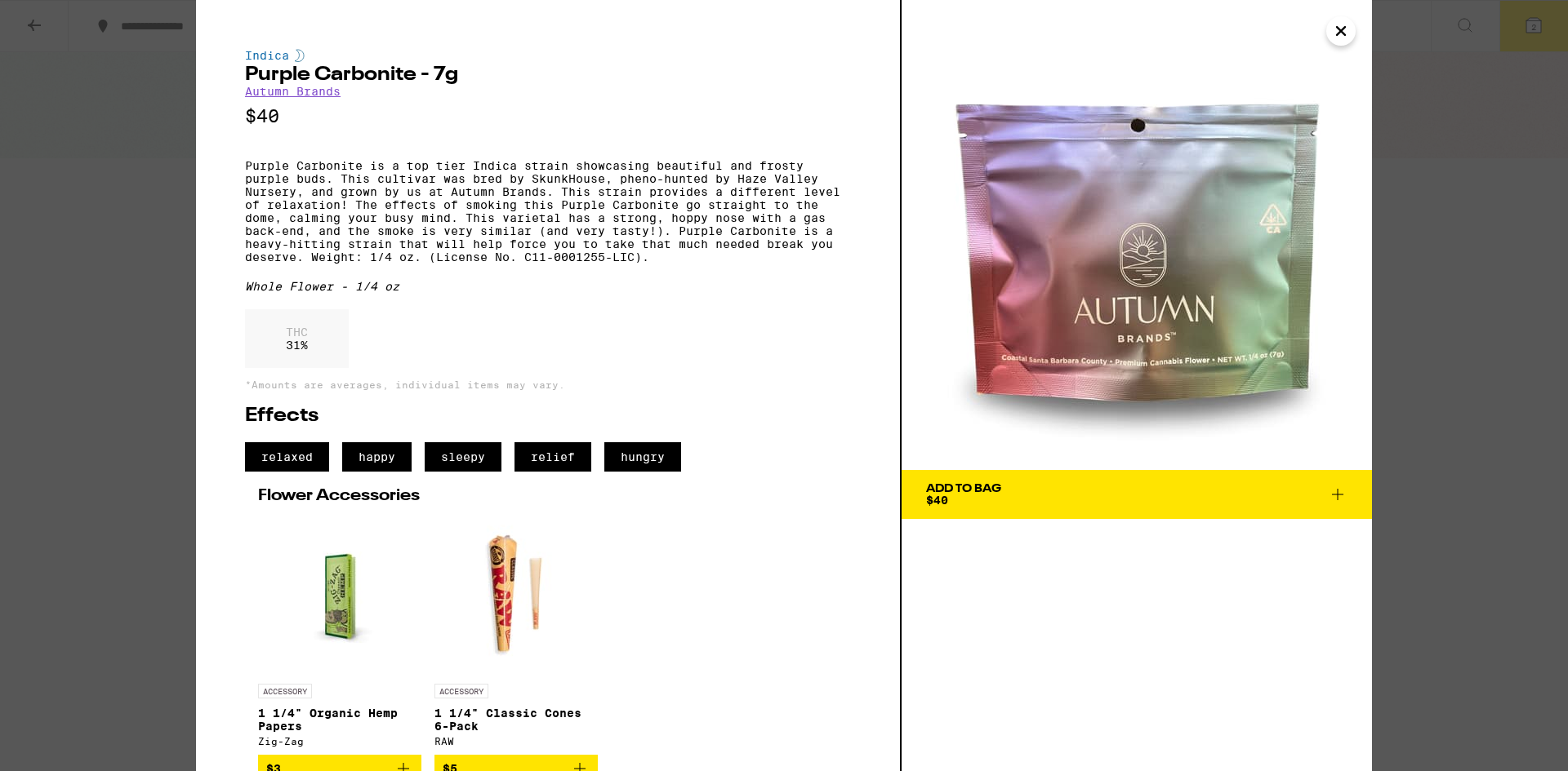
click at [1342, 31] on icon "Close" at bounding box center [1341, 31] width 20 height 24
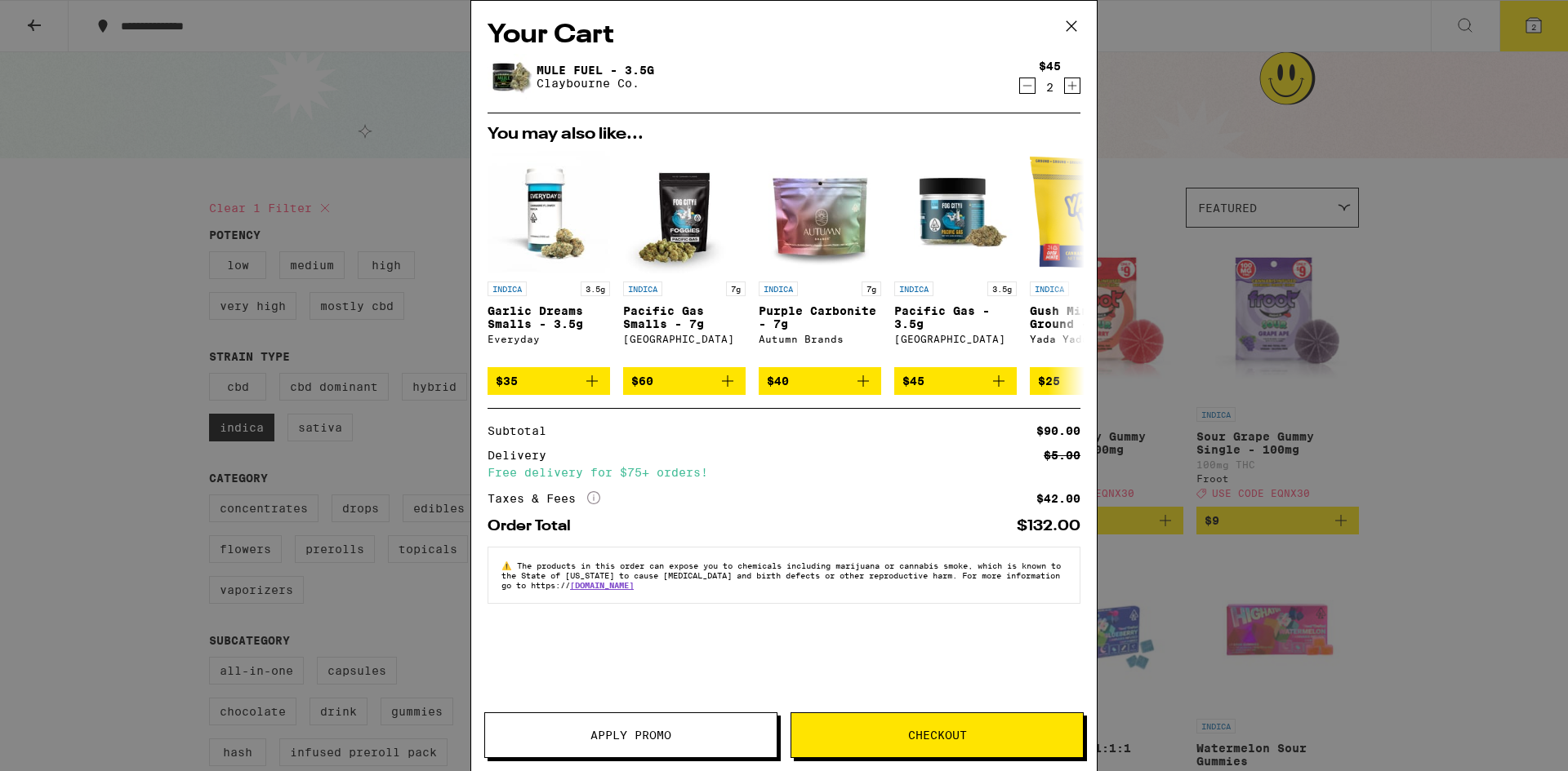
click at [1024, 86] on icon "Decrement" at bounding box center [1027, 85] width 15 height 20
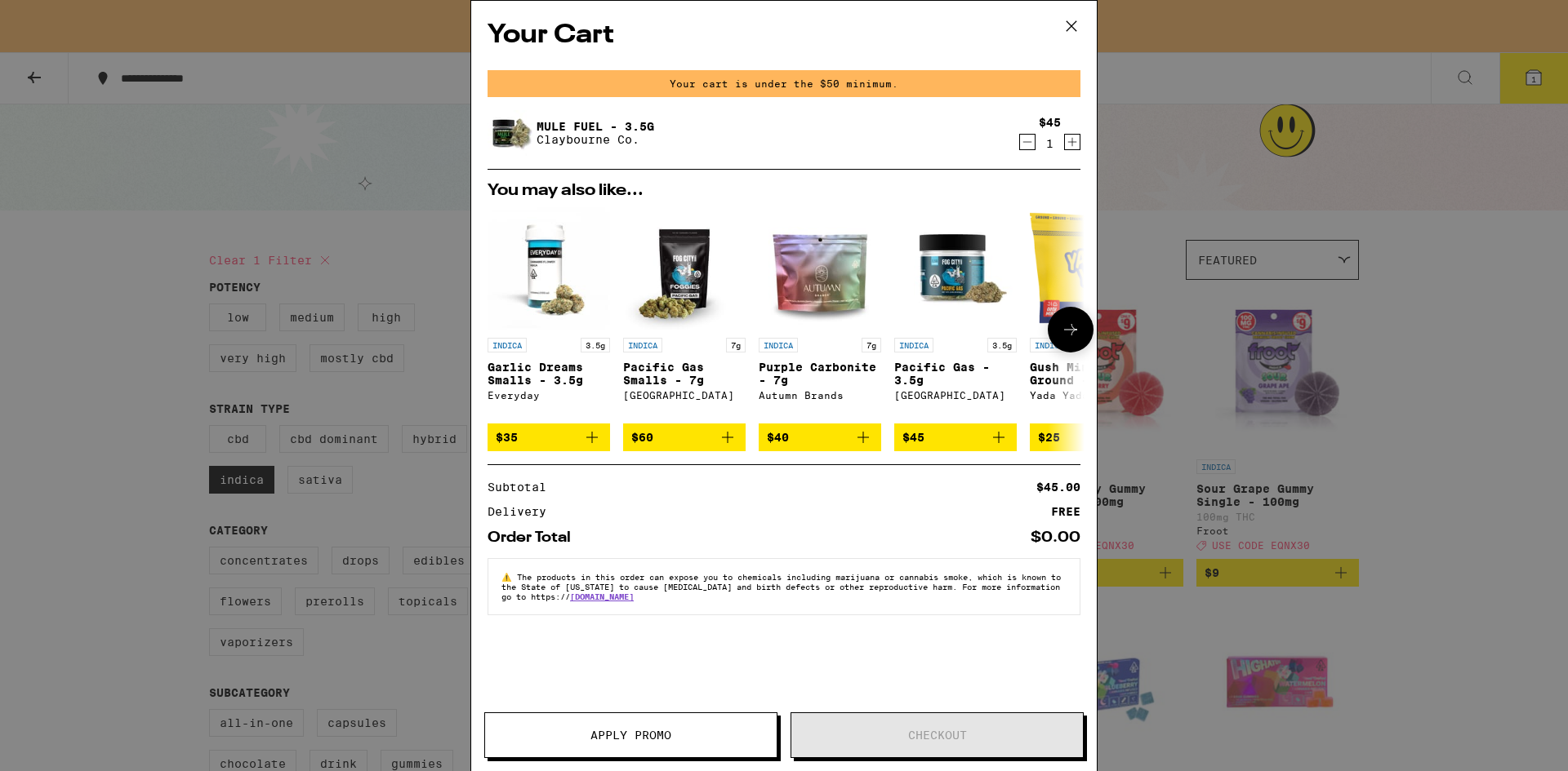
click at [869, 444] on icon "Add to bag" at bounding box center [863, 437] width 20 height 20
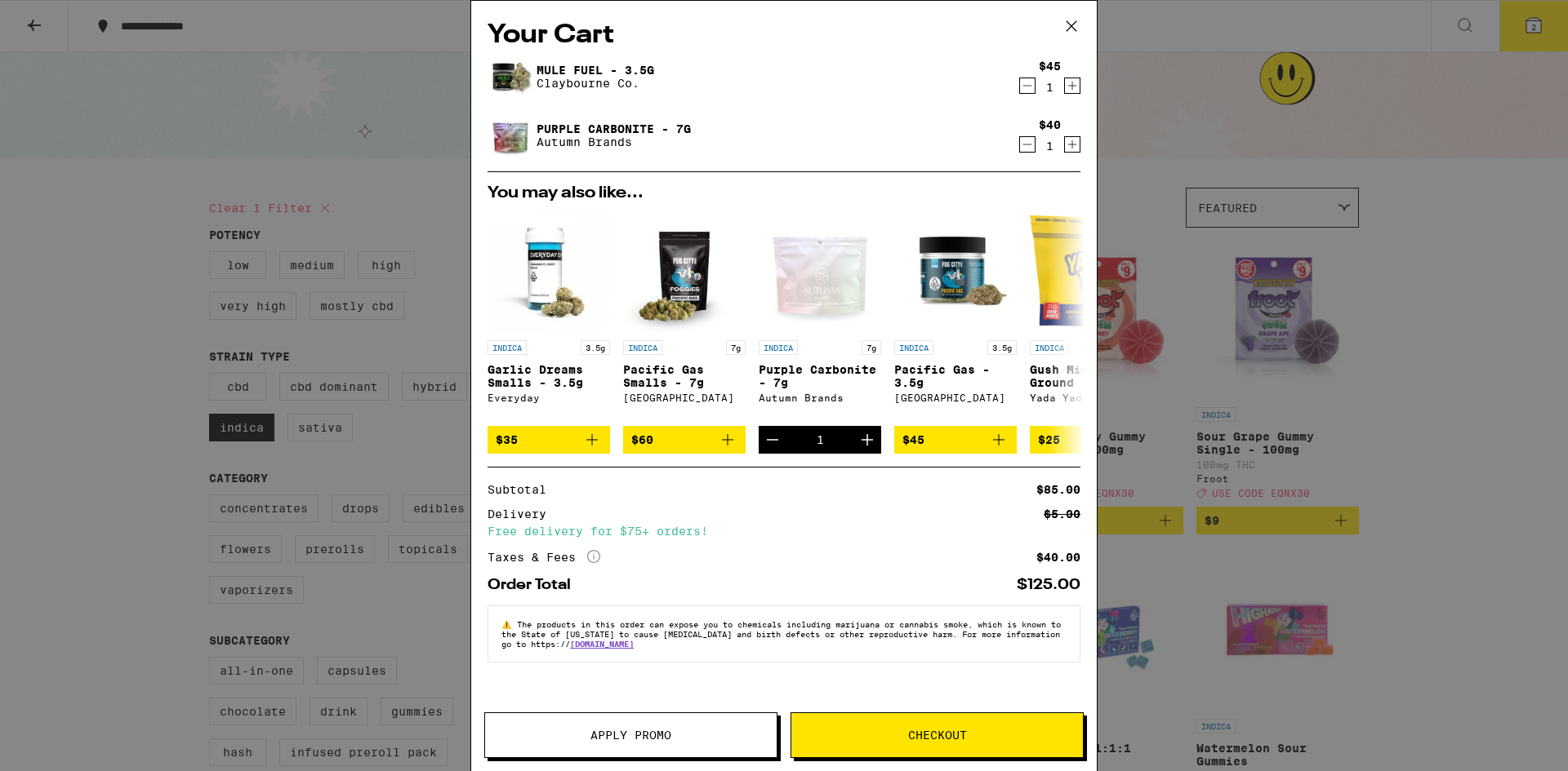
click at [911, 734] on span "Checkout" at bounding box center [937, 735] width 59 height 11
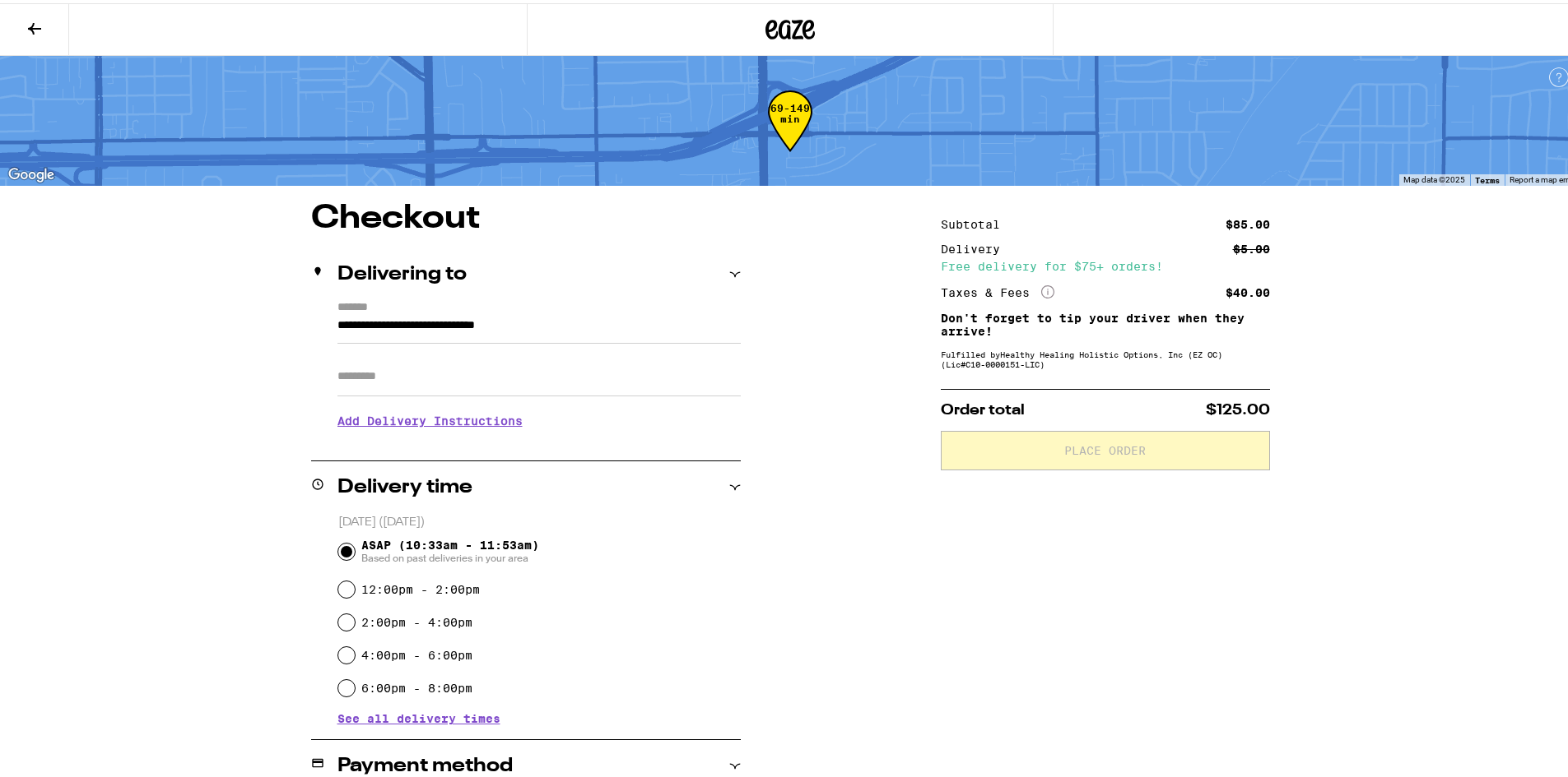
click at [391, 383] on input "Apt/Suite" at bounding box center [539, 373] width 403 height 40
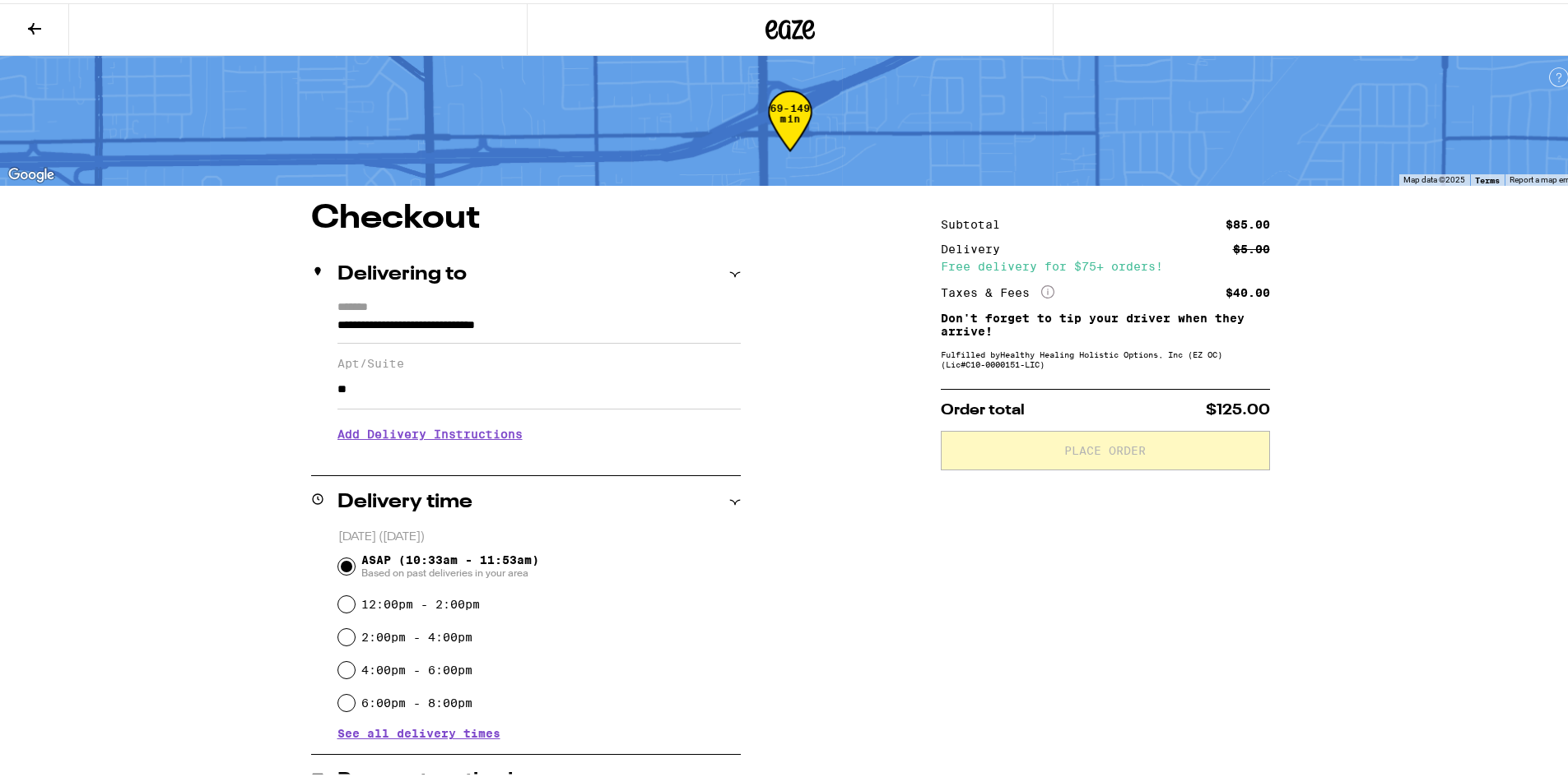
type input "*"
type input "***"
click at [381, 440] on h3 "Add Delivery Instructions" at bounding box center [539, 431] width 403 height 38
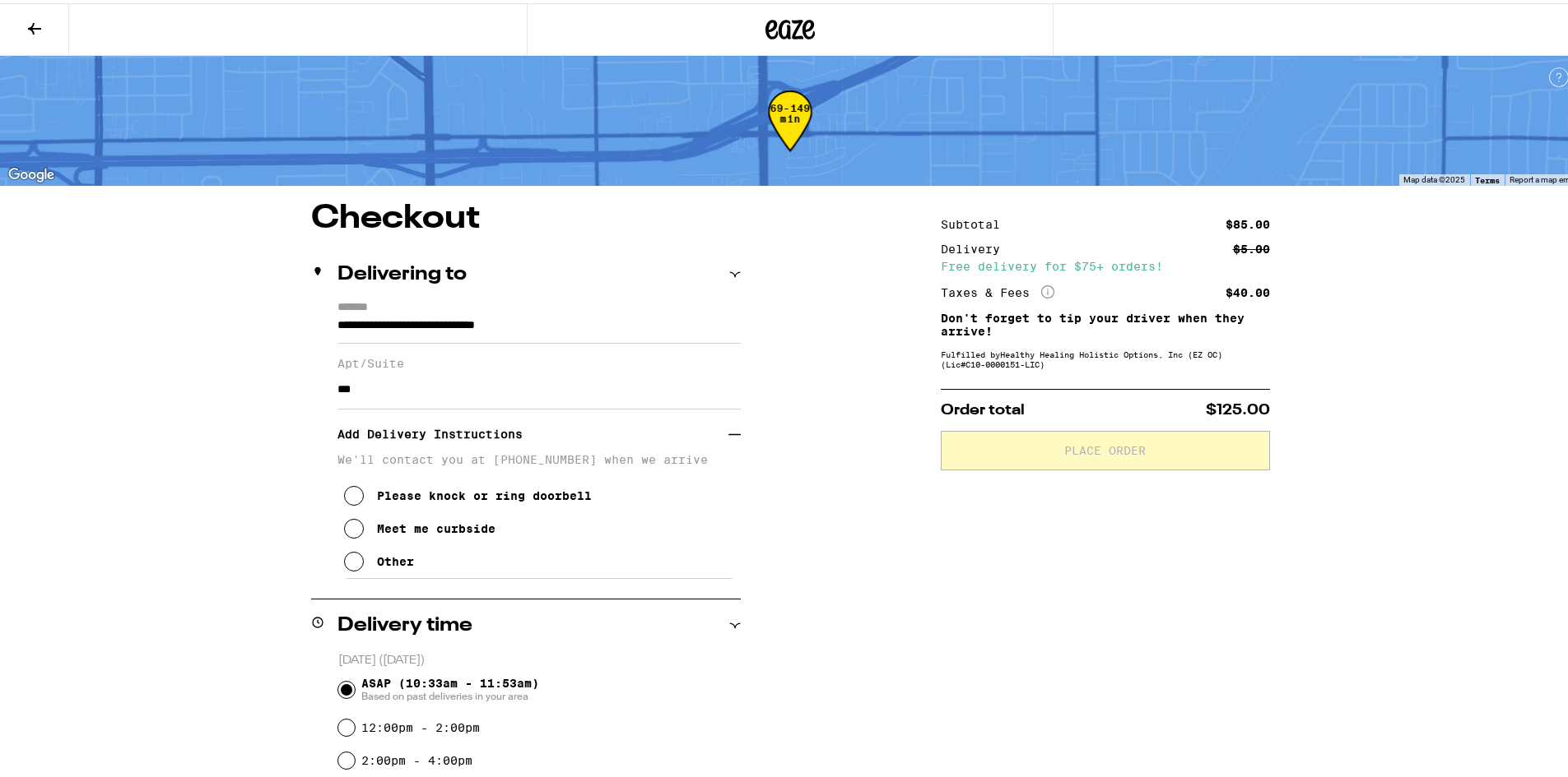
click at [351, 564] on icon at bounding box center [354, 558] width 20 height 20
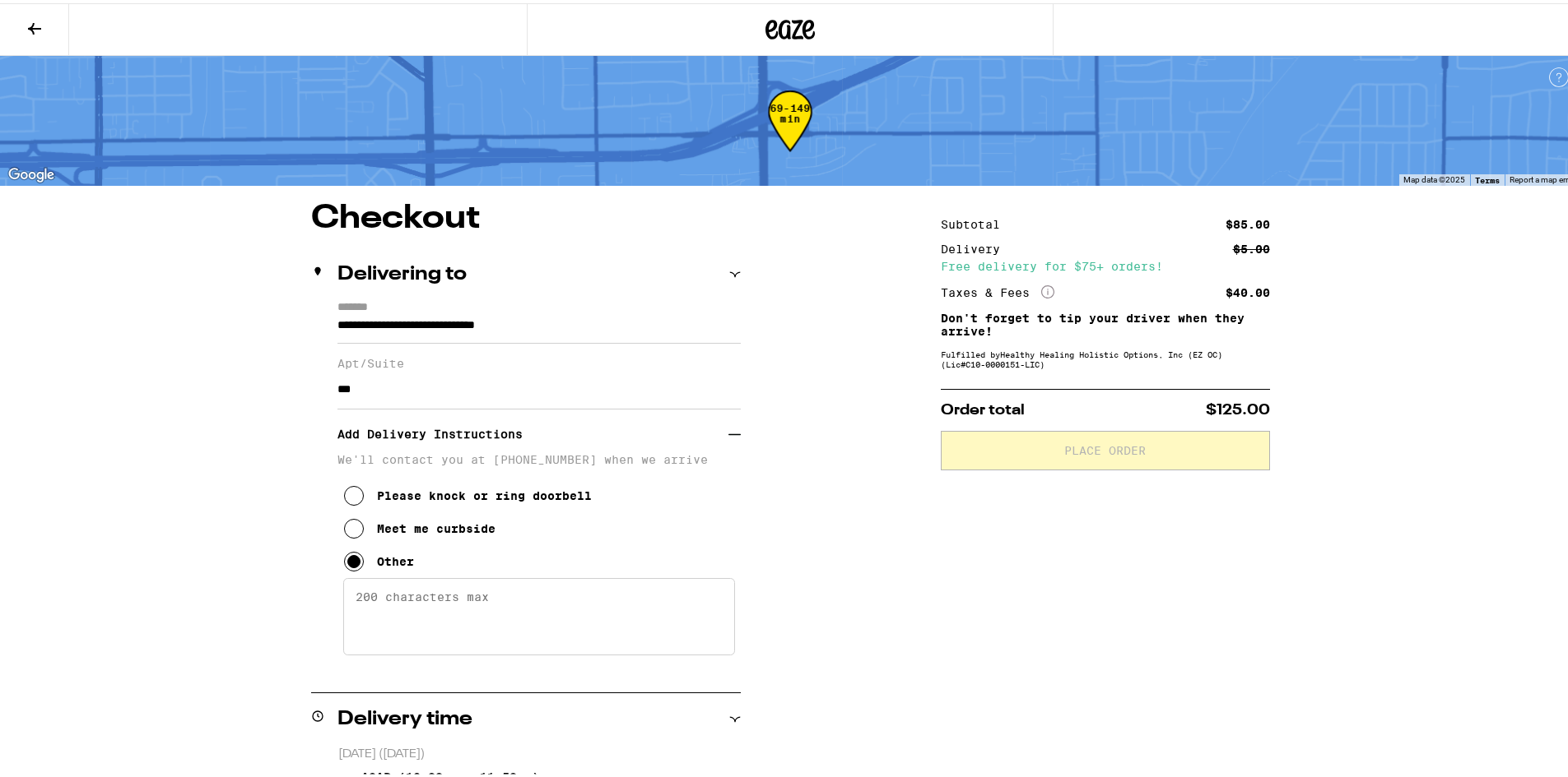
click at [364, 621] on textarea "Enter any other delivery instructions you want driver to know" at bounding box center [539, 614] width 392 height 77
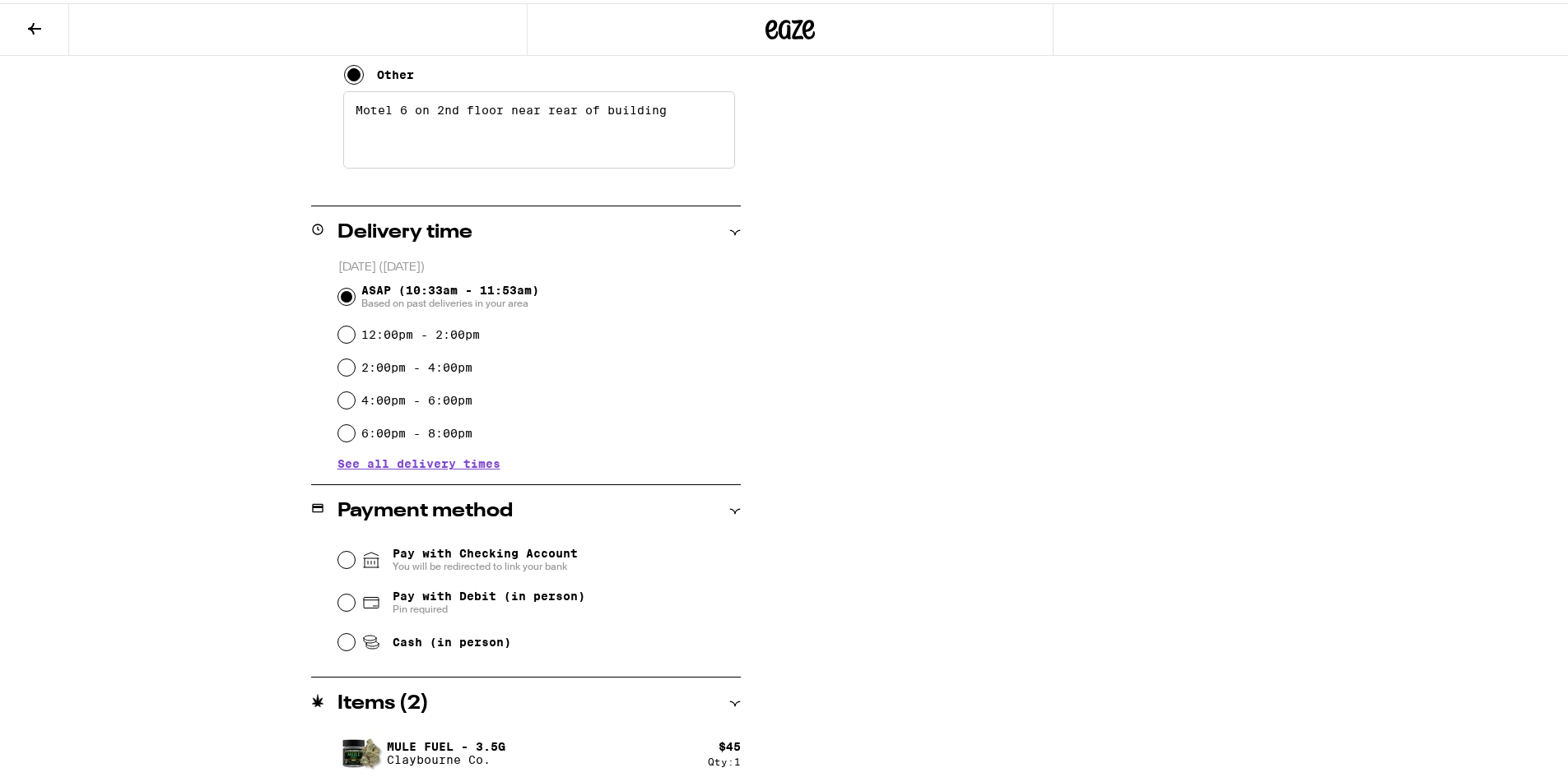
scroll to position [493, 0]
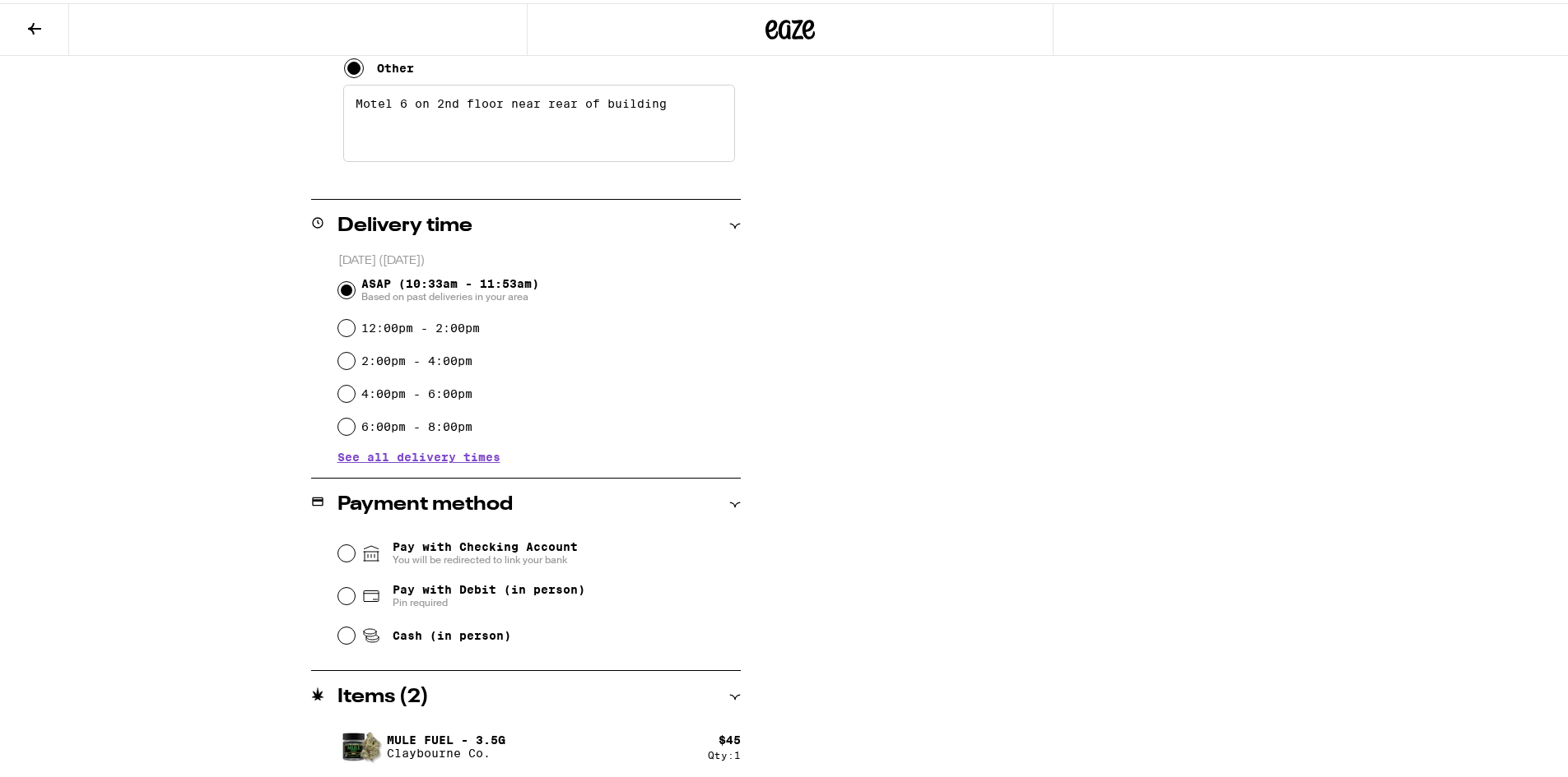
type textarea "Motel 6 on 2nd floor near rear of building"
click at [338, 635] on input "Cash (in person)" at bounding box center [345, 632] width 16 height 16
radio input "true"
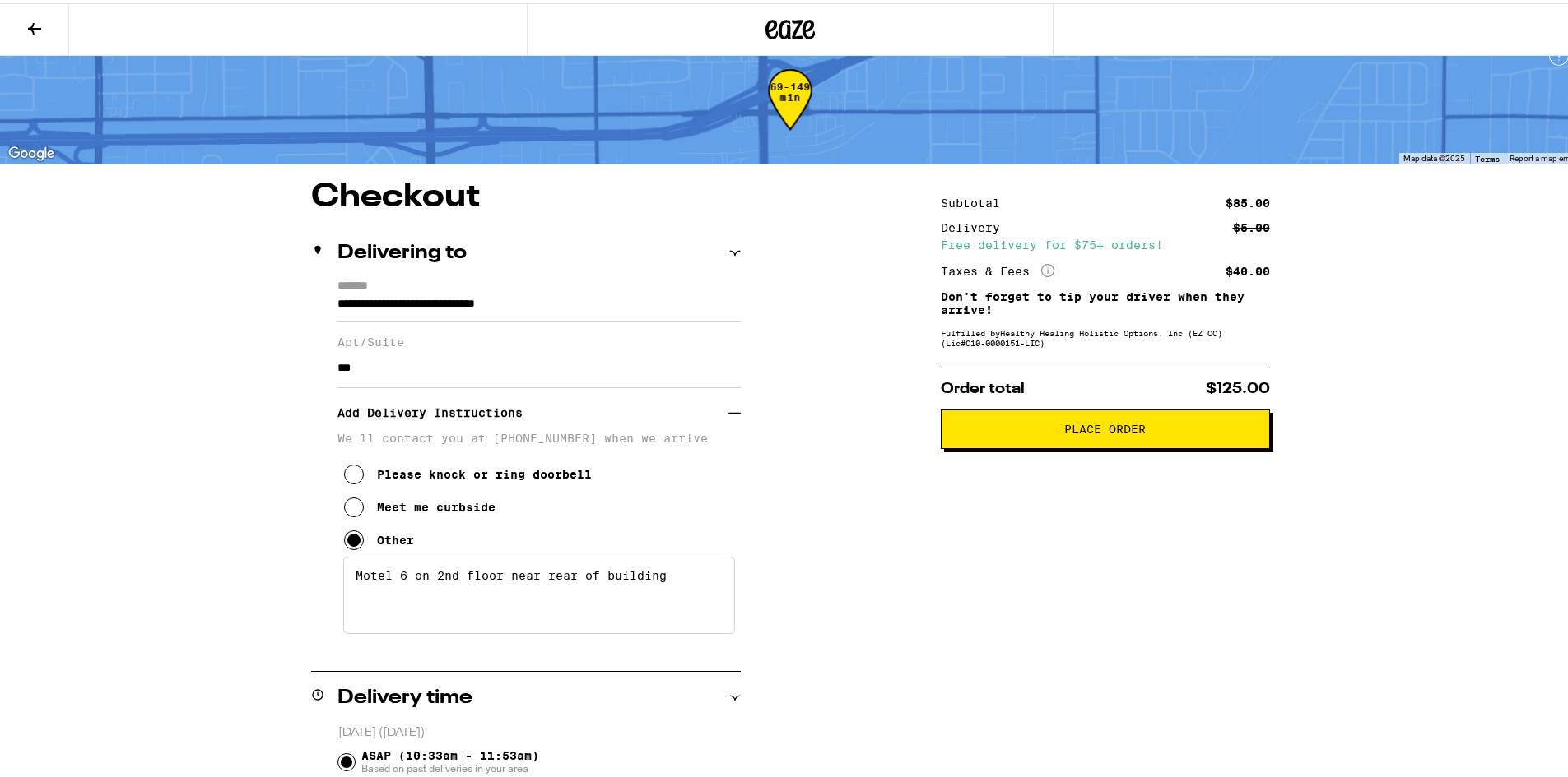
scroll to position [0, 0]
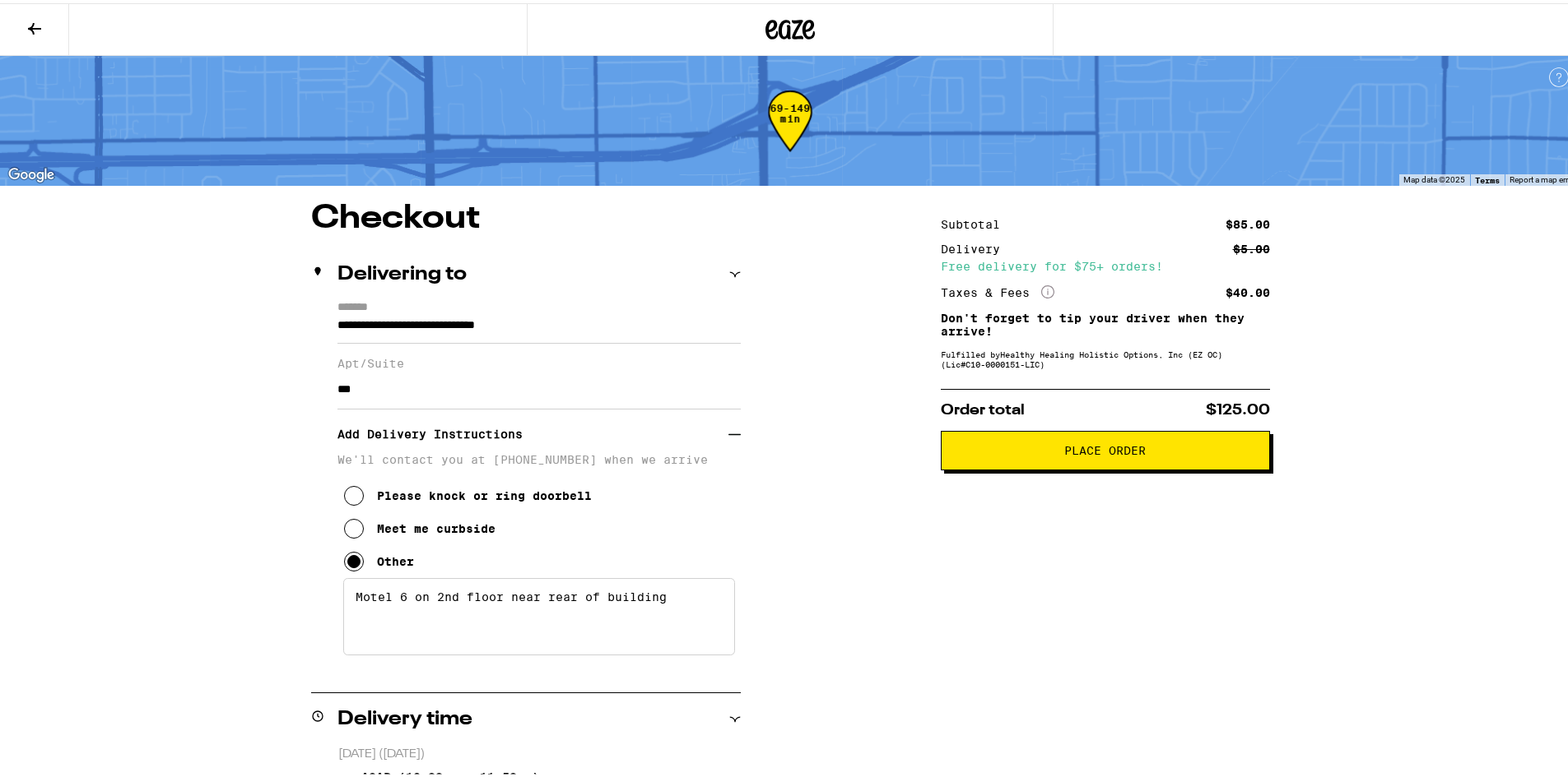
click at [1150, 462] on button "Place Order" at bounding box center [1105, 448] width 329 height 40
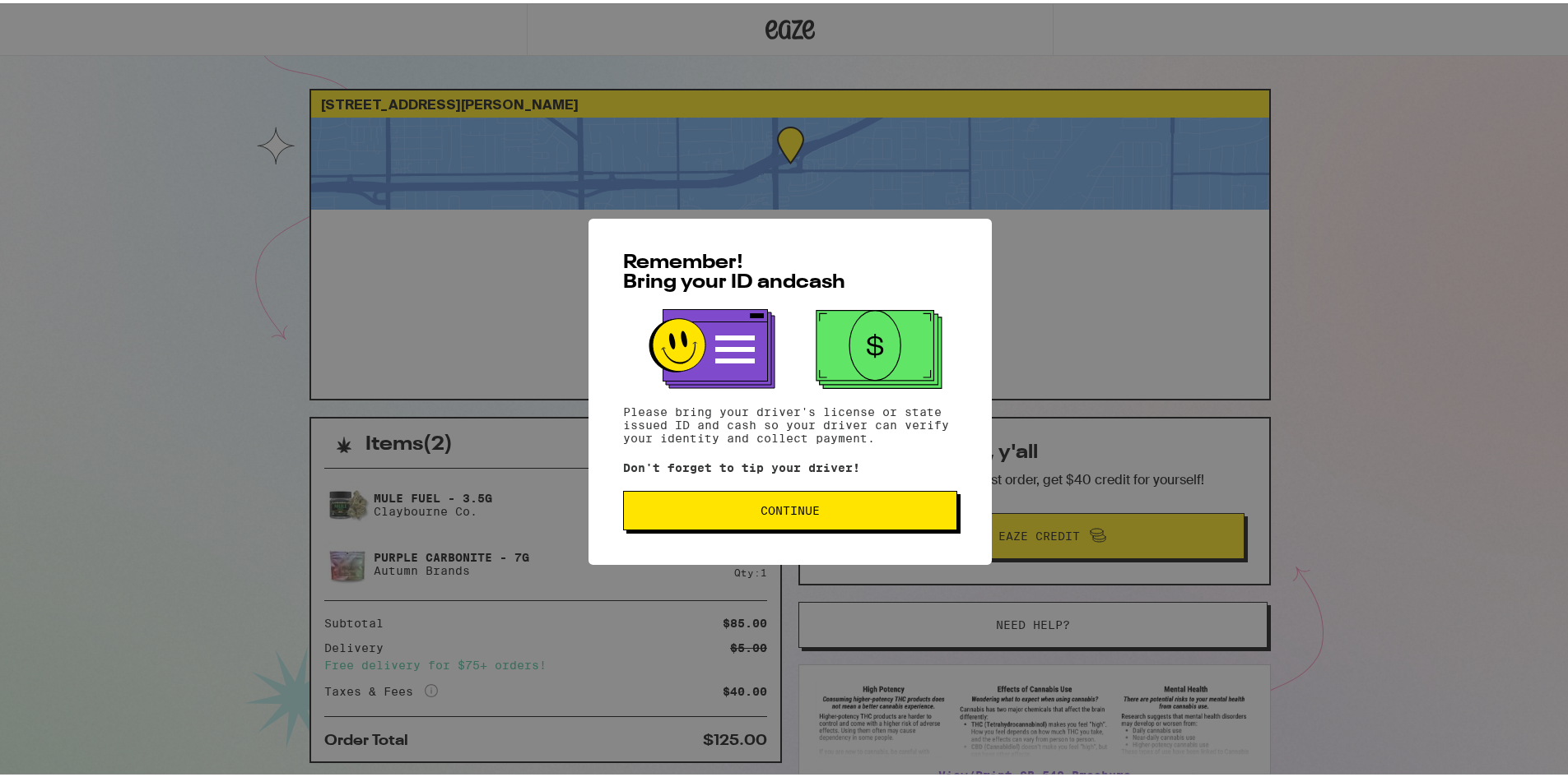
click at [834, 513] on span "Continue" at bounding box center [790, 507] width 306 height 11
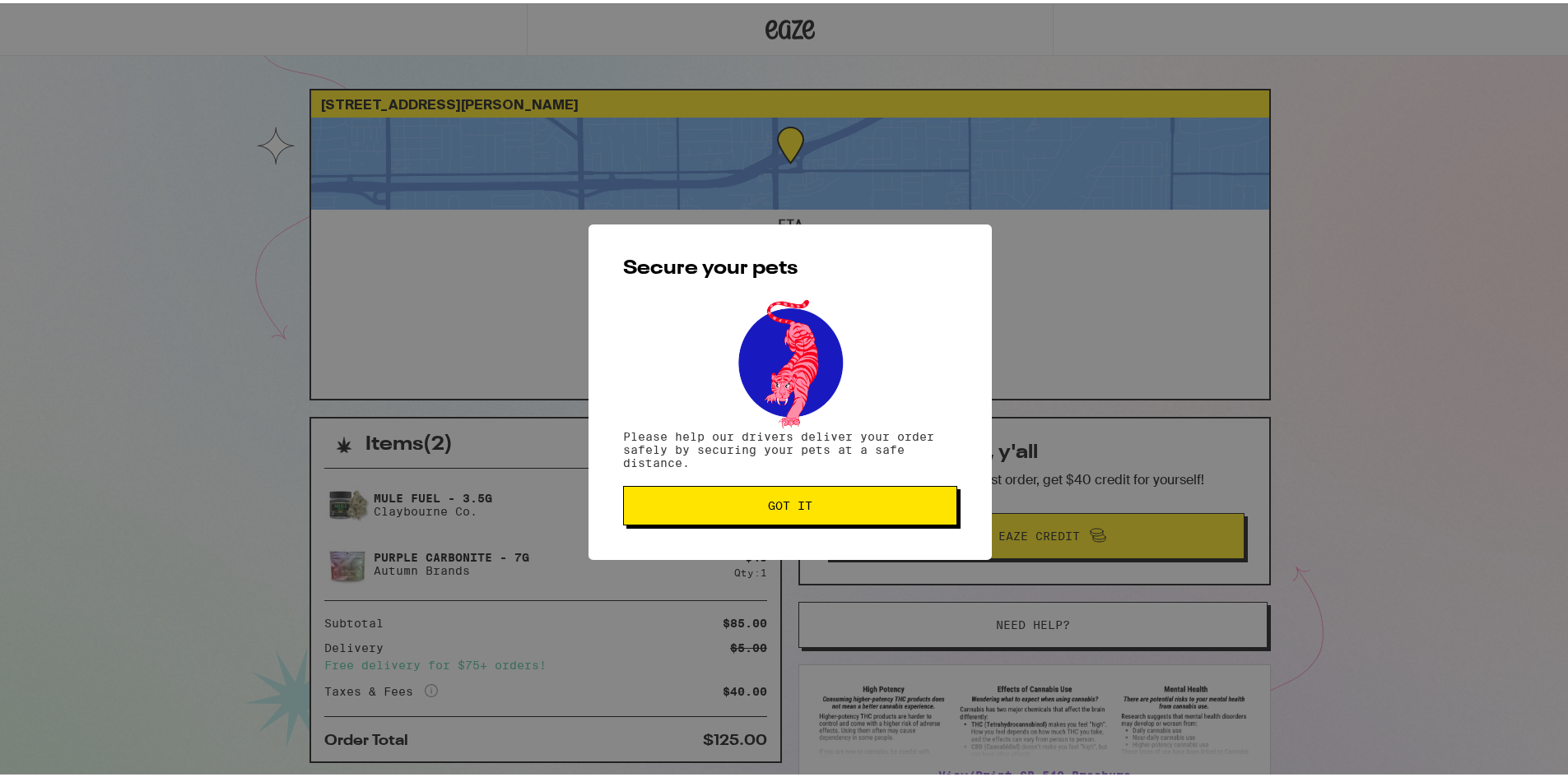
click at [835, 516] on button "Got it" at bounding box center [790, 503] width 334 height 40
